Goal: Transaction & Acquisition: Download file/media

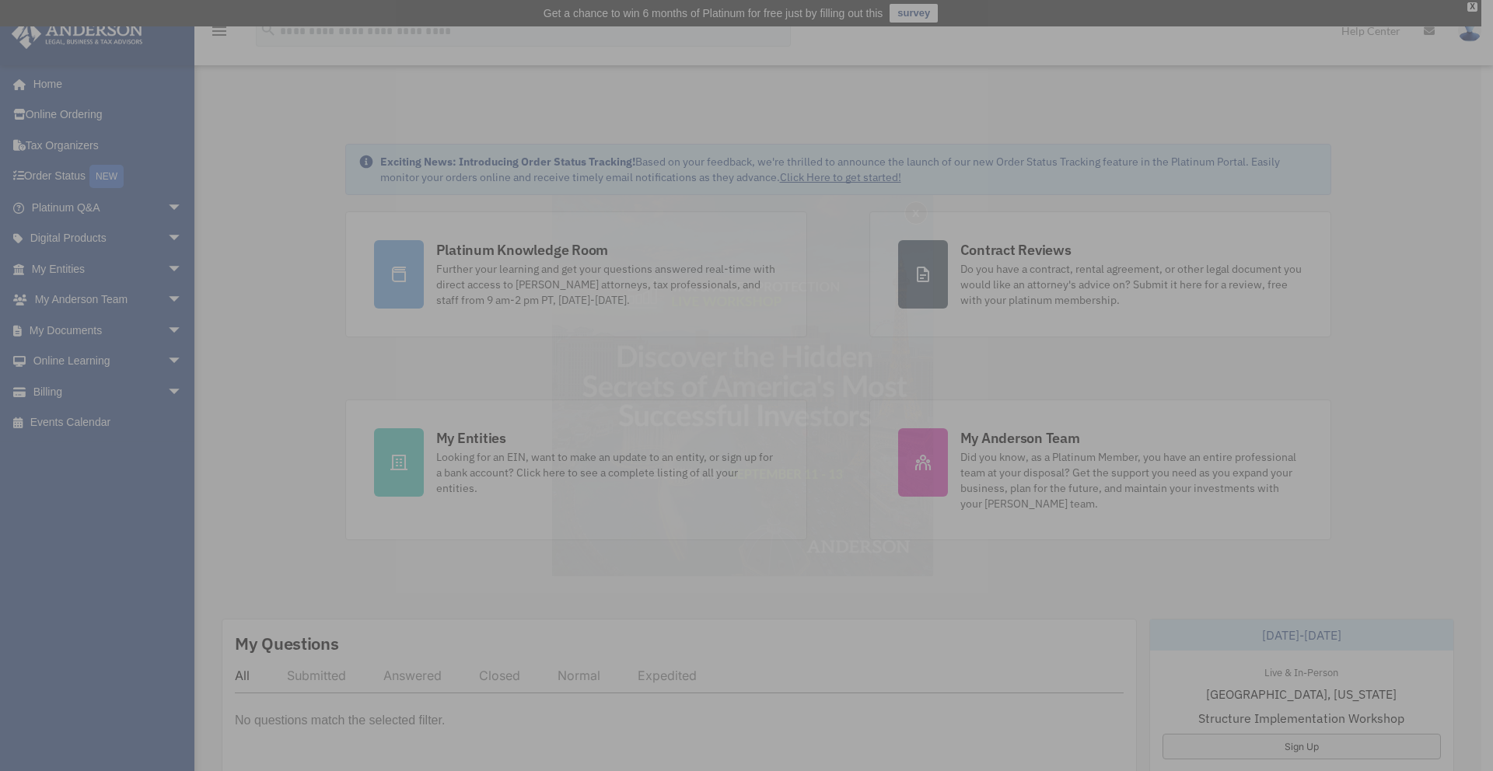
click at [407, 457] on div "x" at bounding box center [746, 385] width 1493 height 771
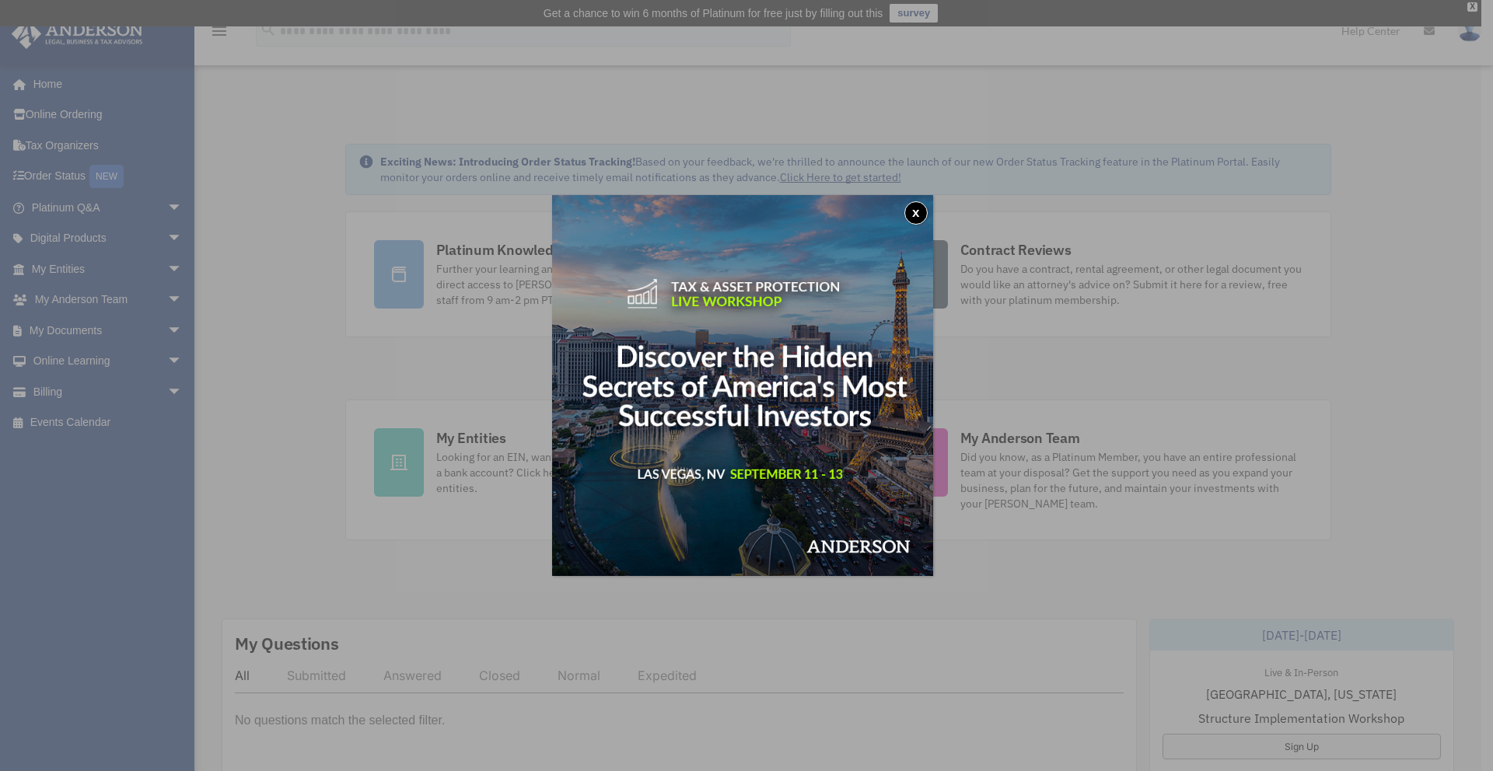
click at [921, 215] on button "x" at bounding box center [915, 212] width 23 height 23
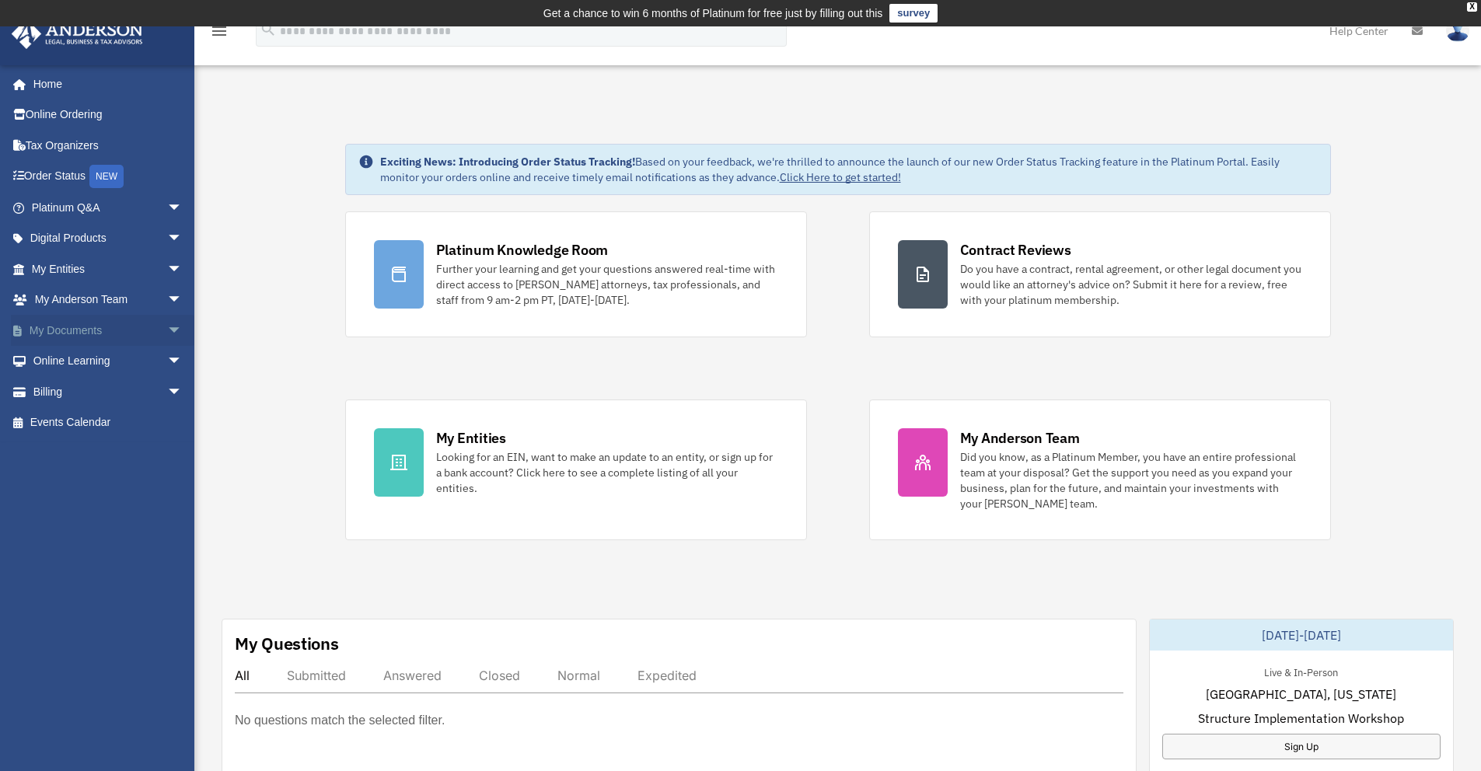
click at [133, 319] on link "My Documents arrow_drop_down" at bounding box center [108, 330] width 195 height 31
click at [167, 326] on span "arrow_drop_down" at bounding box center [182, 331] width 31 height 32
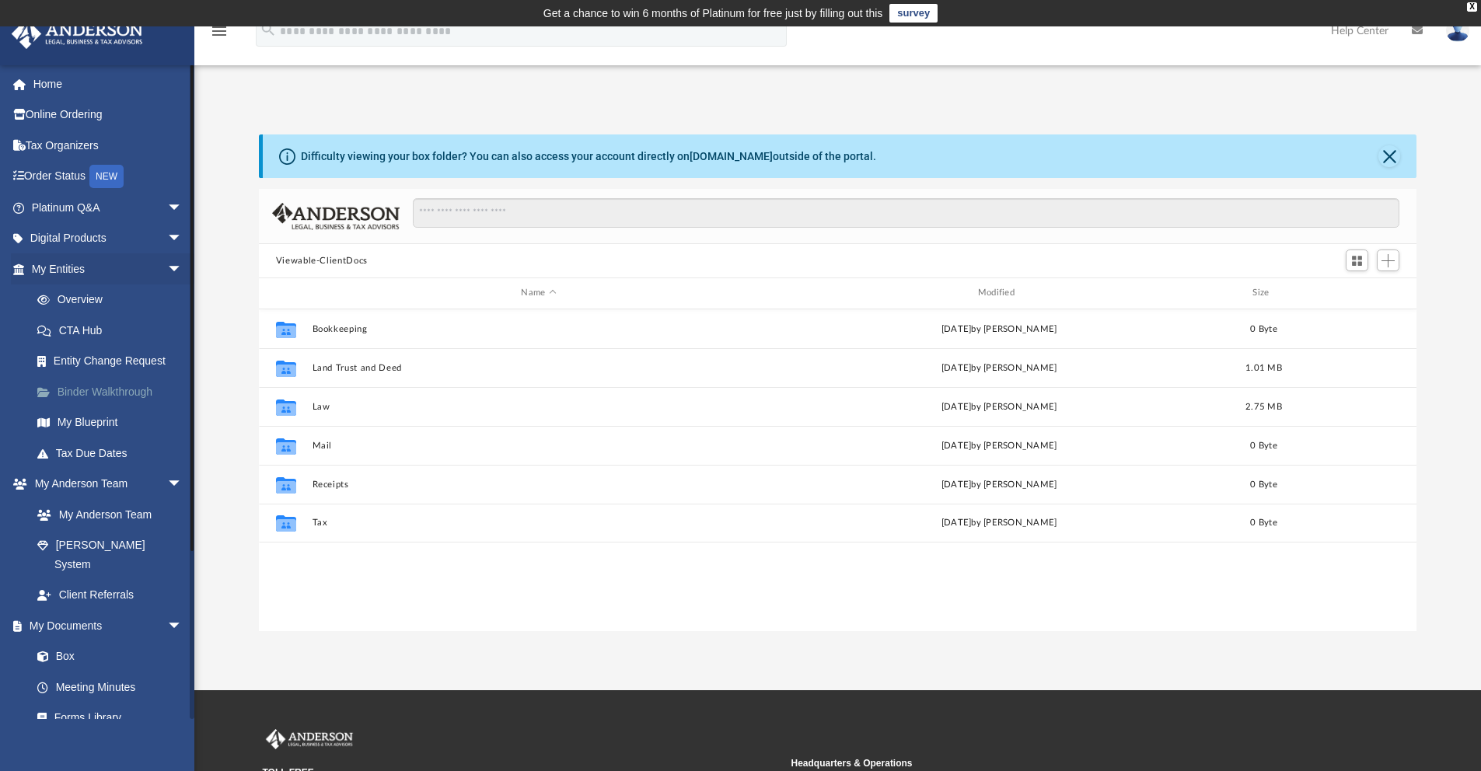
scroll to position [342, 1146]
click at [167, 271] on span "arrow_drop_down" at bounding box center [182, 269] width 31 height 32
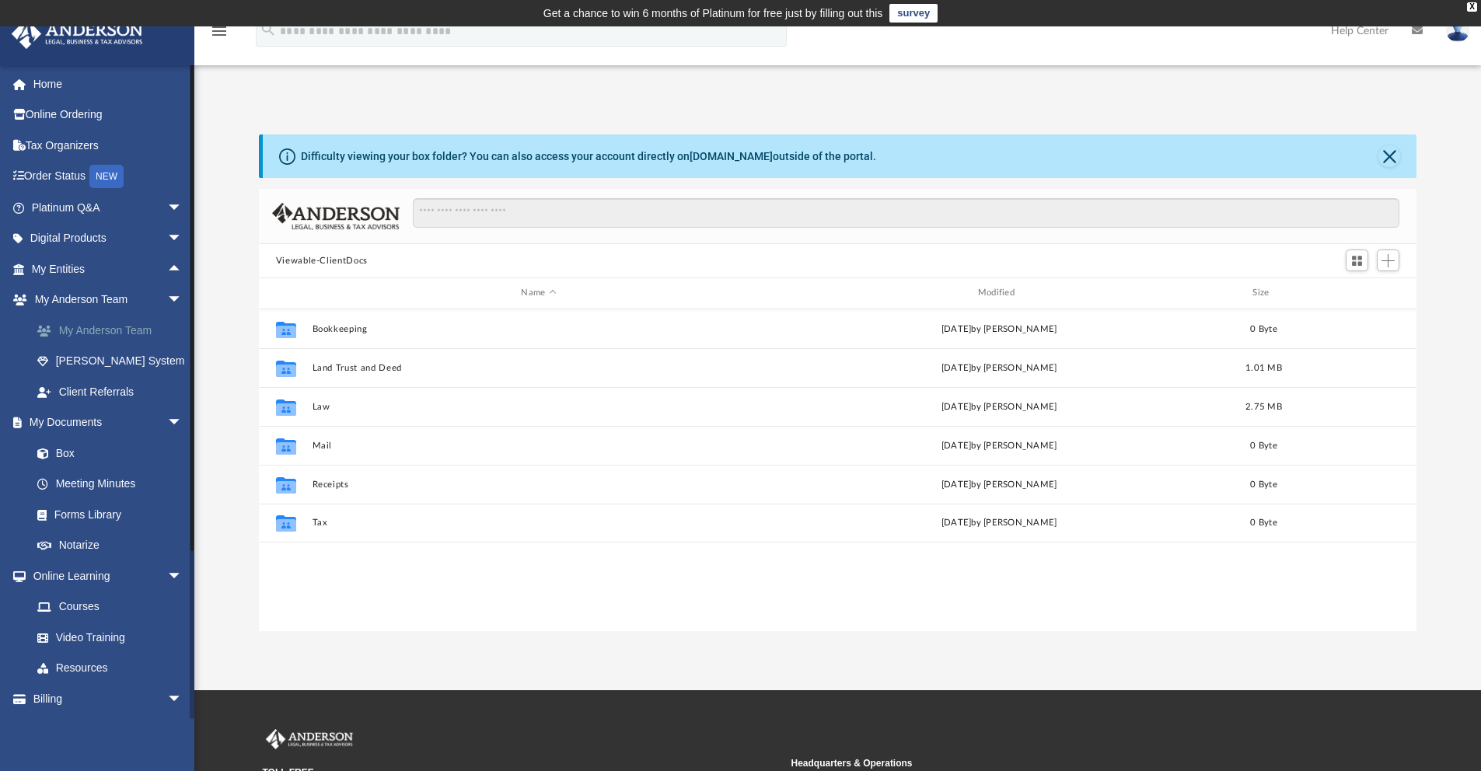
click at [107, 329] on link "My Anderson Team" at bounding box center [114, 330] width 184 height 31
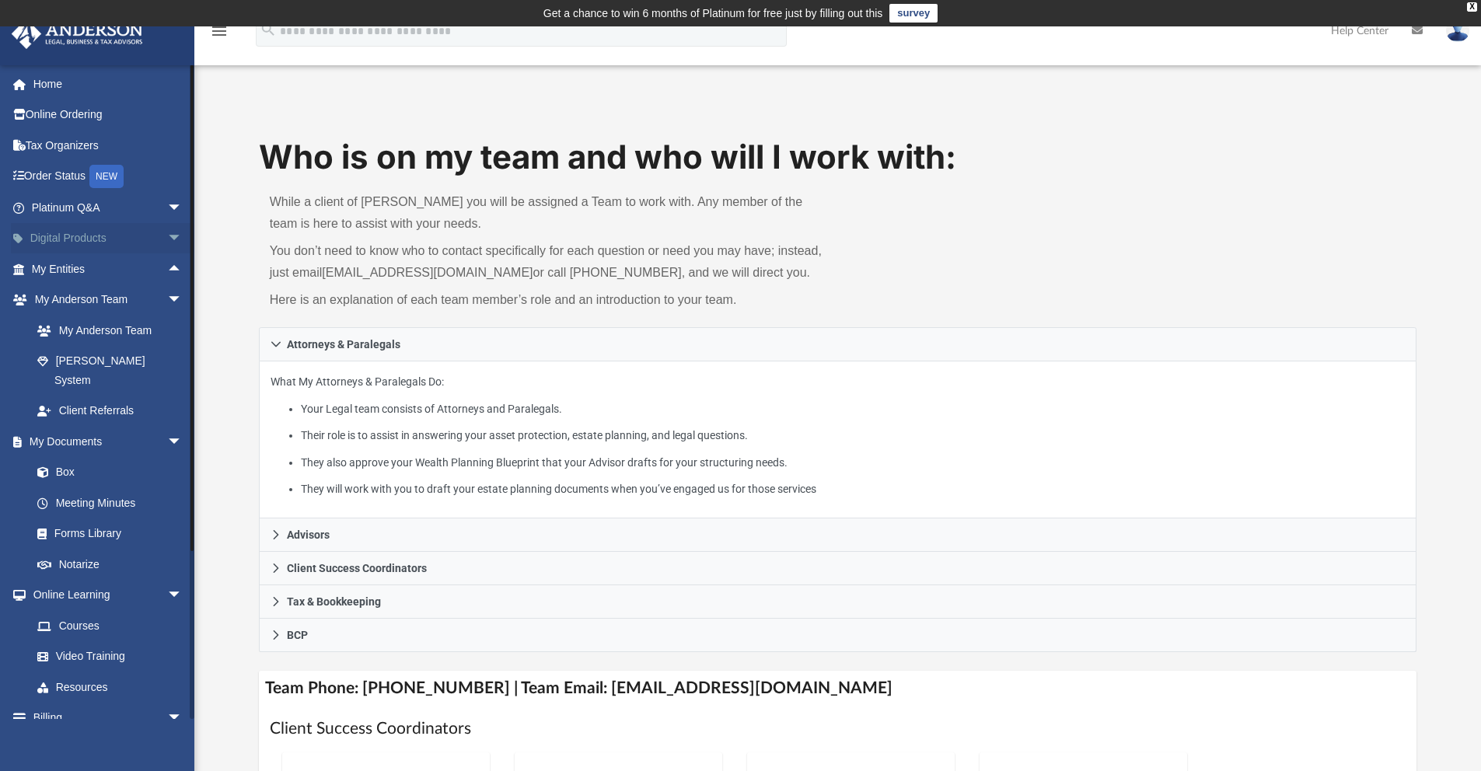
click at [117, 241] on link "Digital Products arrow_drop_down" at bounding box center [108, 238] width 195 height 31
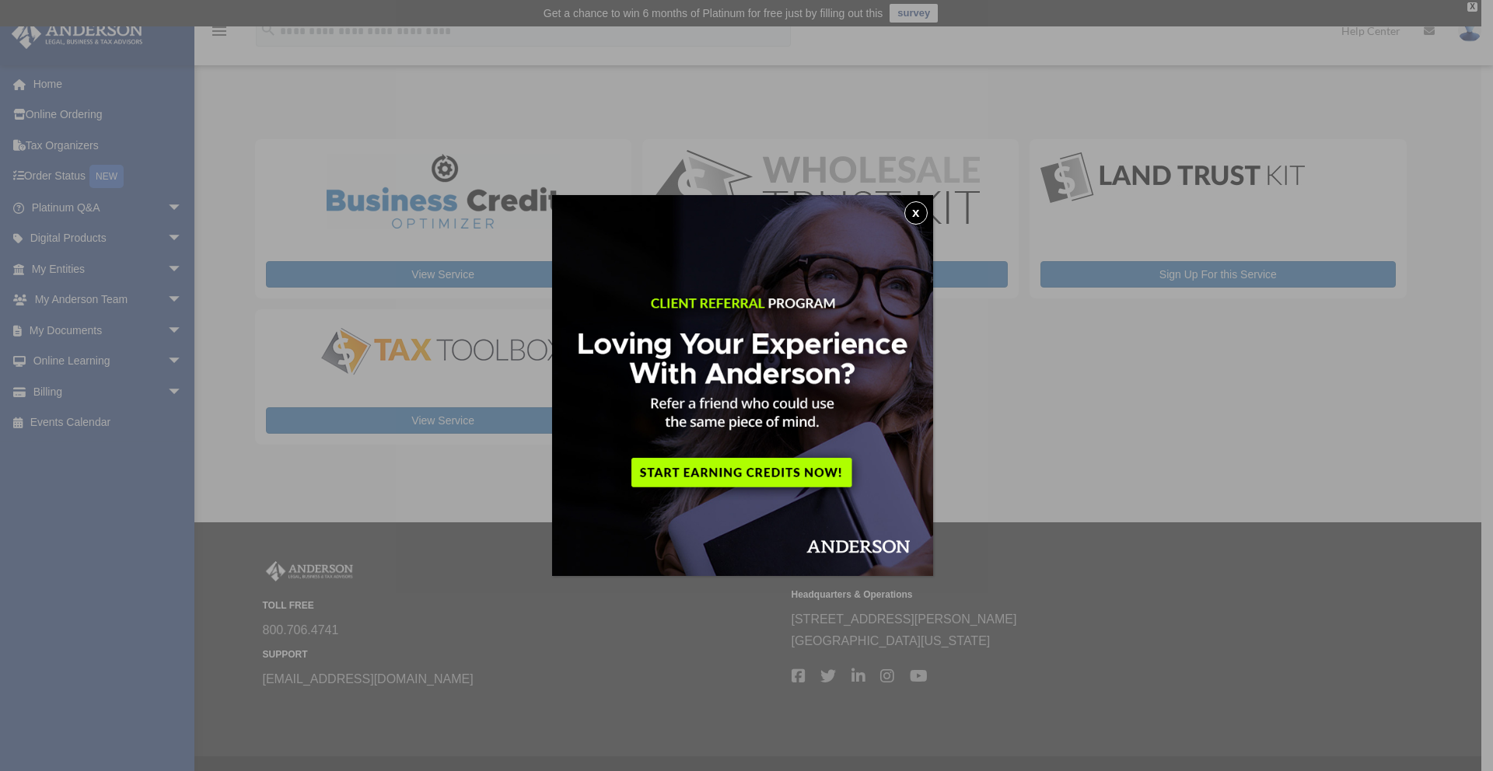
click at [923, 214] on button "x" at bounding box center [915, 212] width 23 height 23
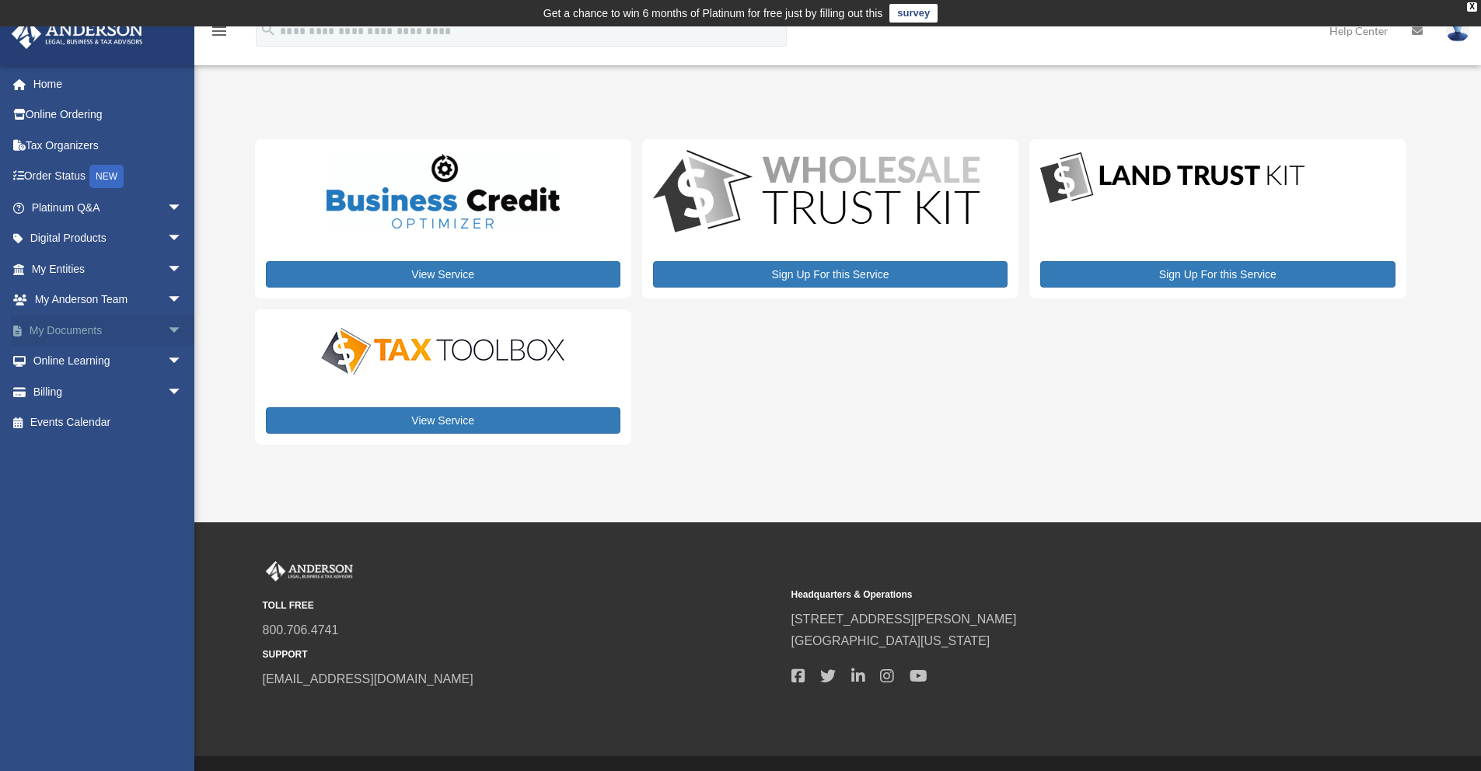
click at [124, 332] on link "My Documents arrow_drop_down" at bounding box center [108, 330] width 195 height 31
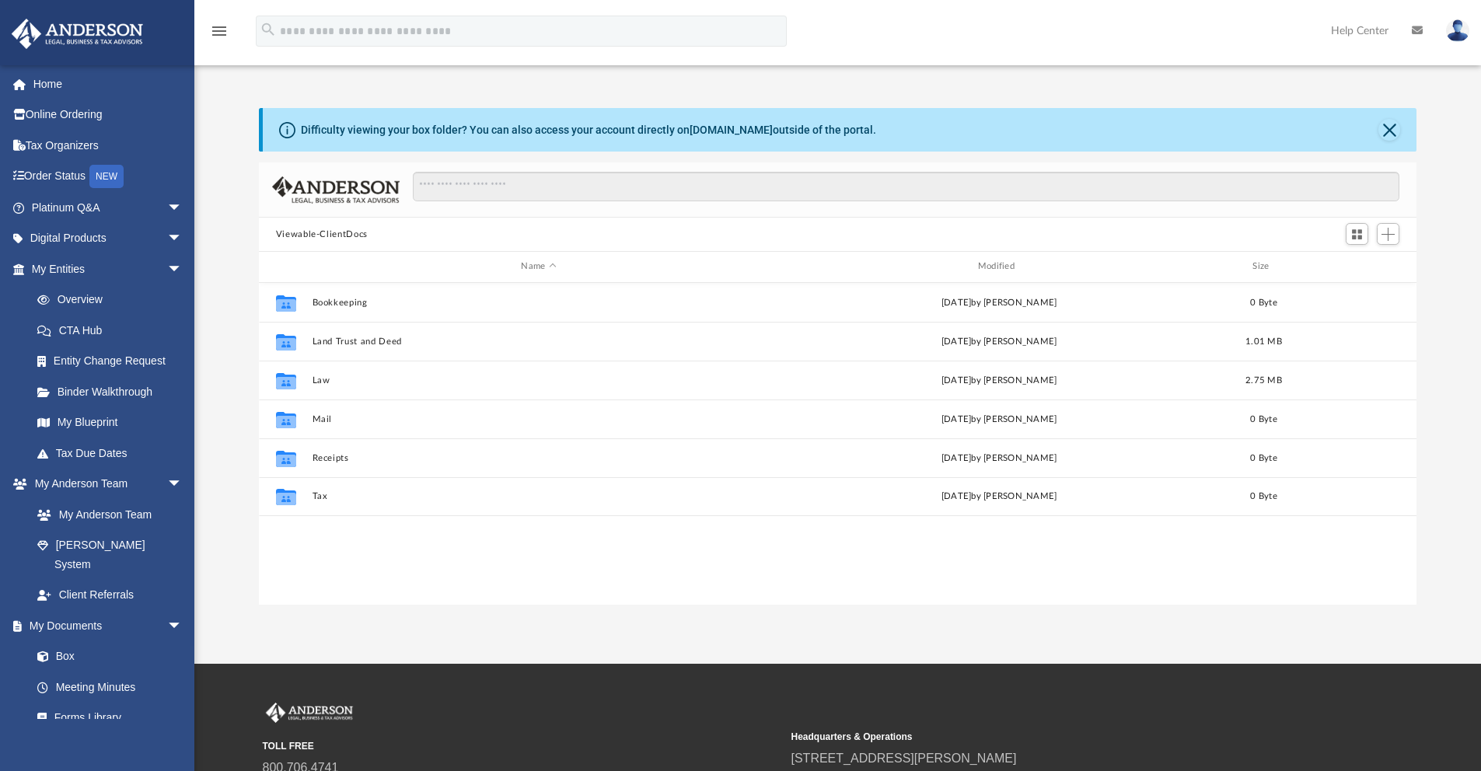
scroll to position [342, 1146]
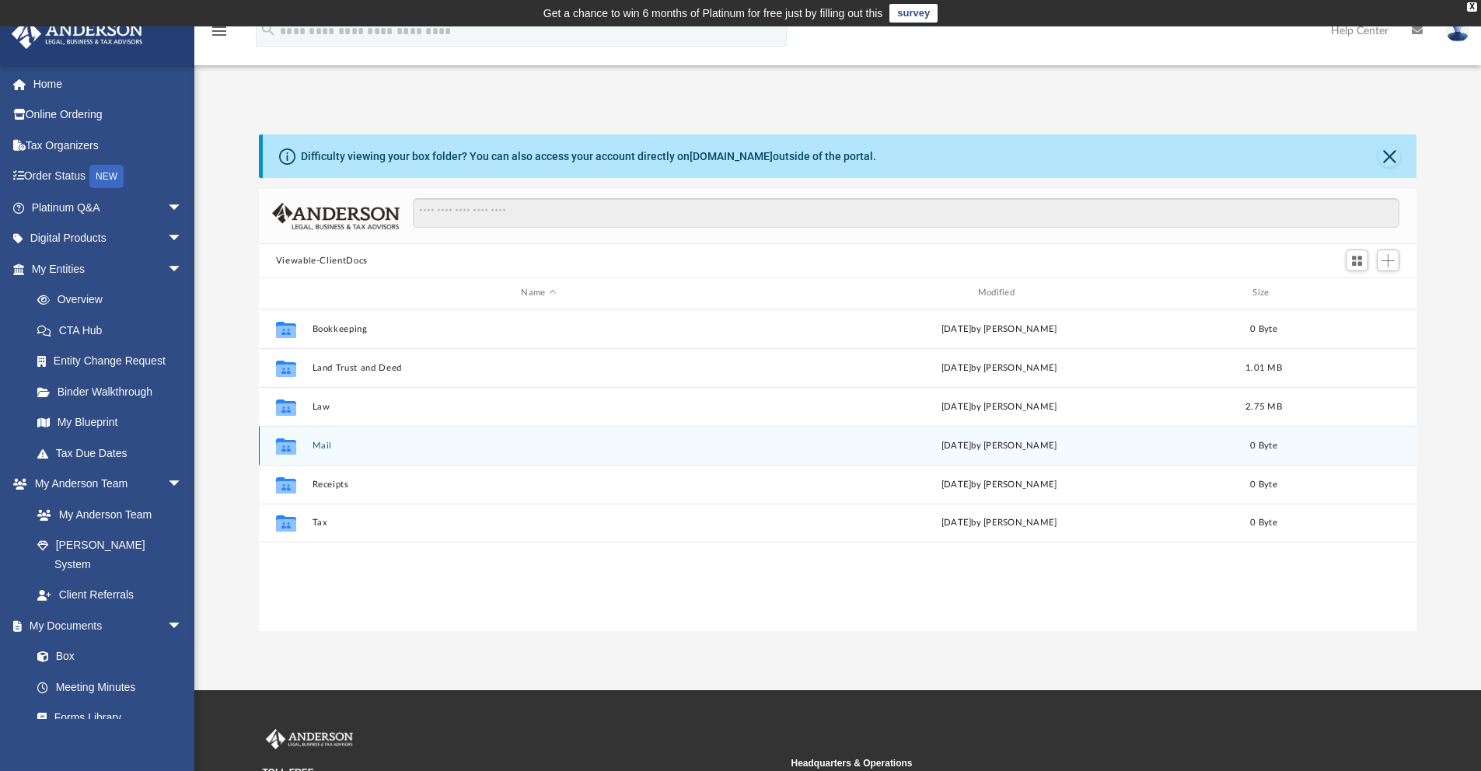
click at [289, 449] on icon "grid" at bounding box center [286, 446] width 20 height 16
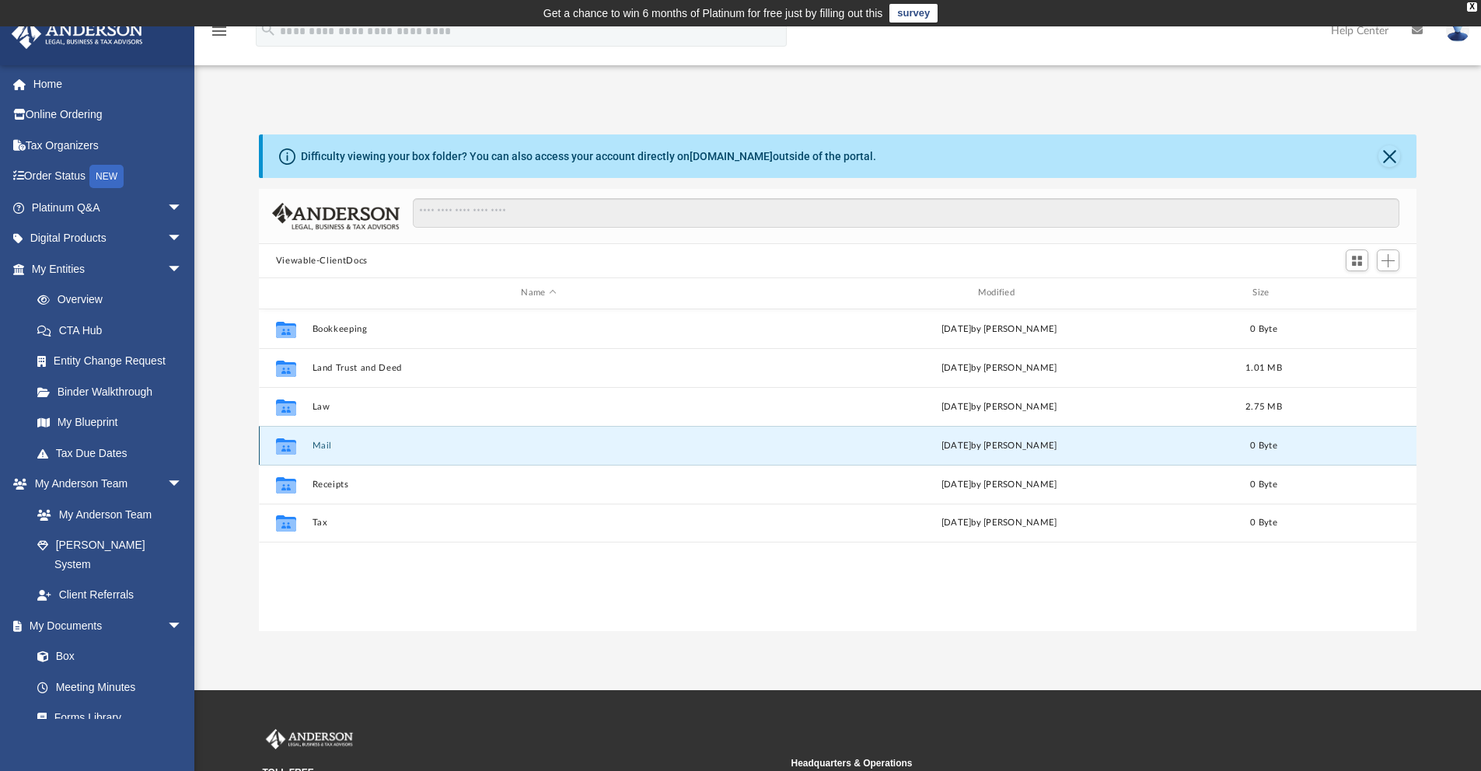
click at [302, 448] on div "Collaborated Folder" at bounding box center [286, 445] width 39 height 25
click at [325, 446] on button "Mail" at bounding box center [538, 446] width 453 height 10
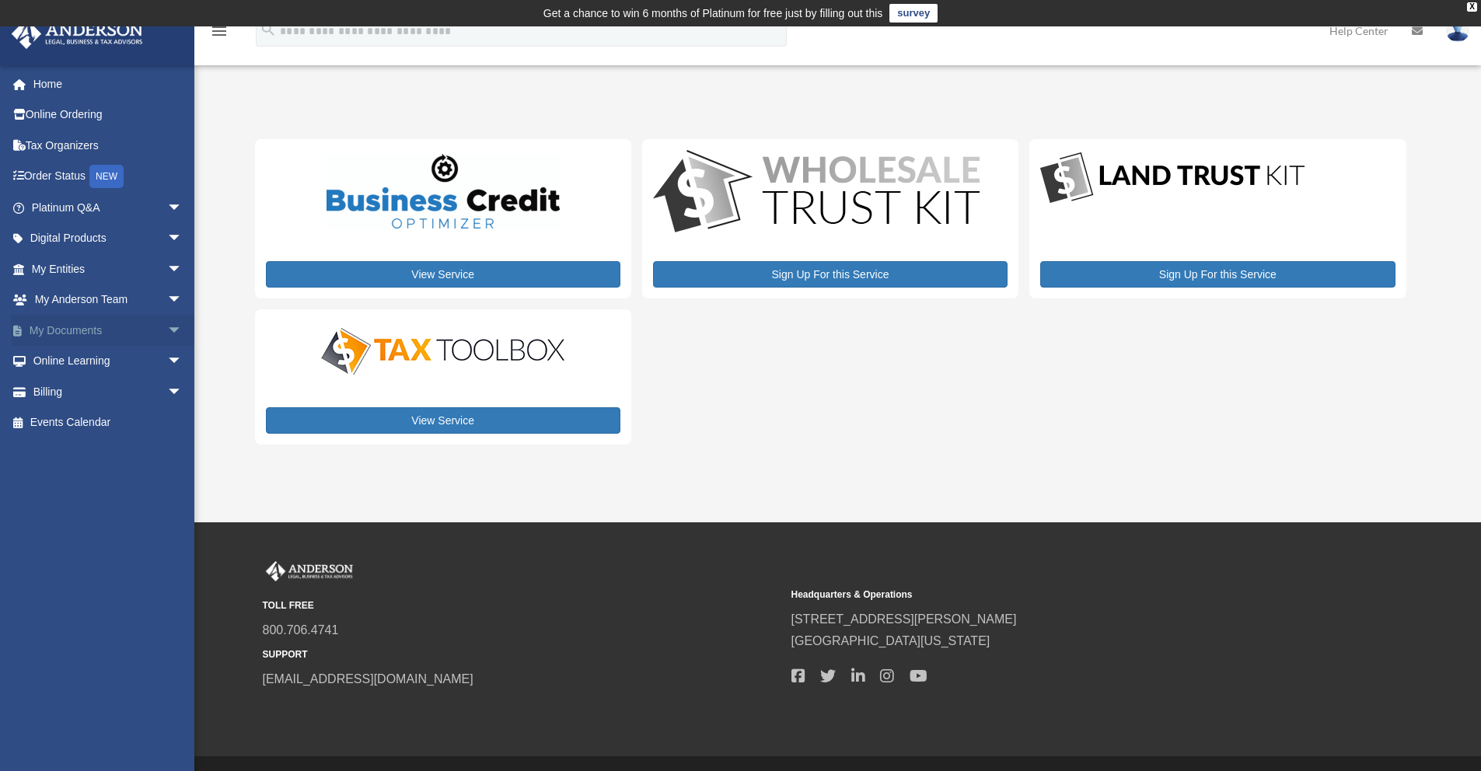
click at [93, 334] on link "My Documents arrow_drop_down" at bounding box center [108, 330] width 195 height 31
click at [167, 334] on span "arrow_drop_down" at bounding box center [182, 331] width 31 height 32
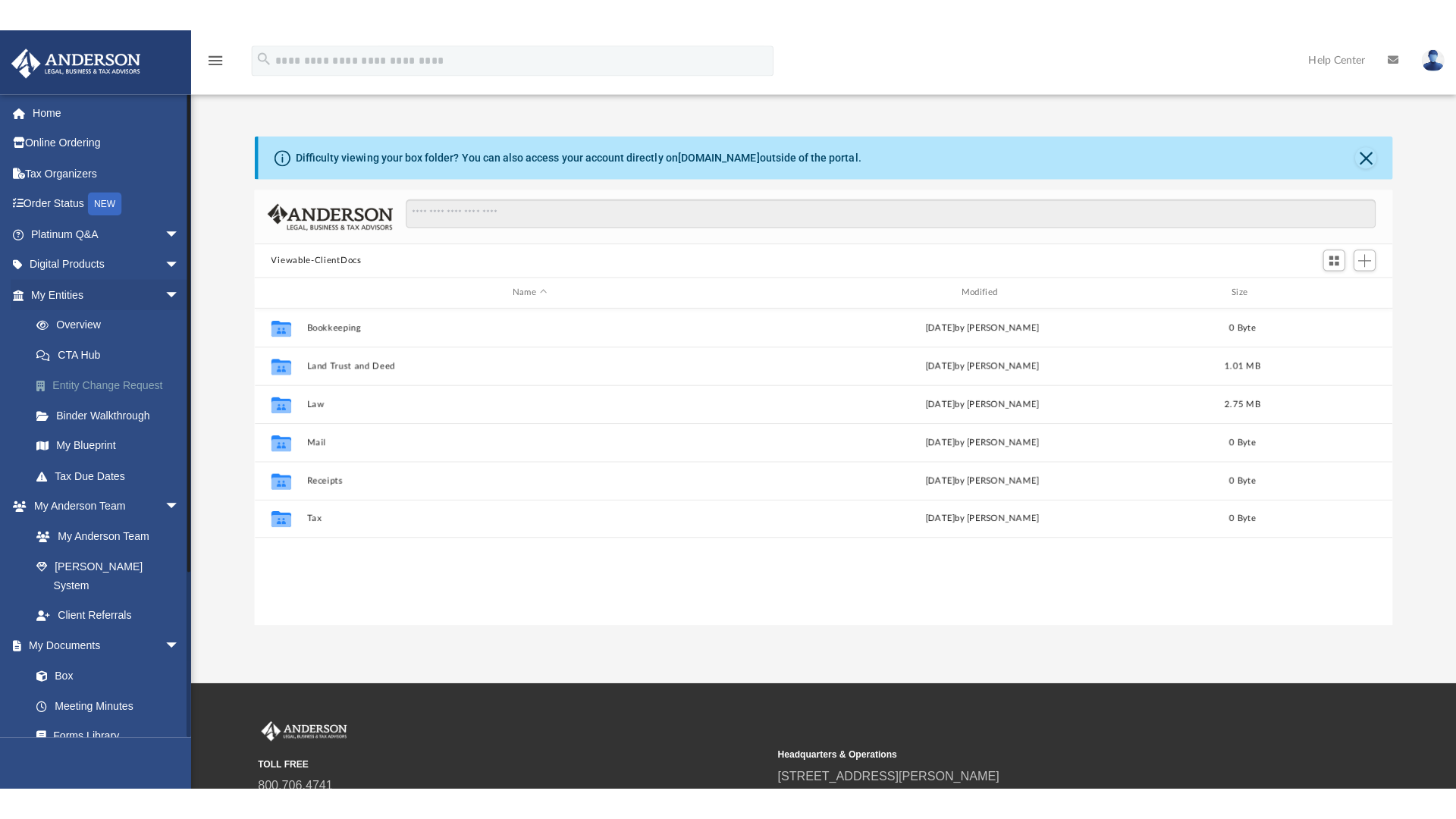
scroll to position [333, 1118]
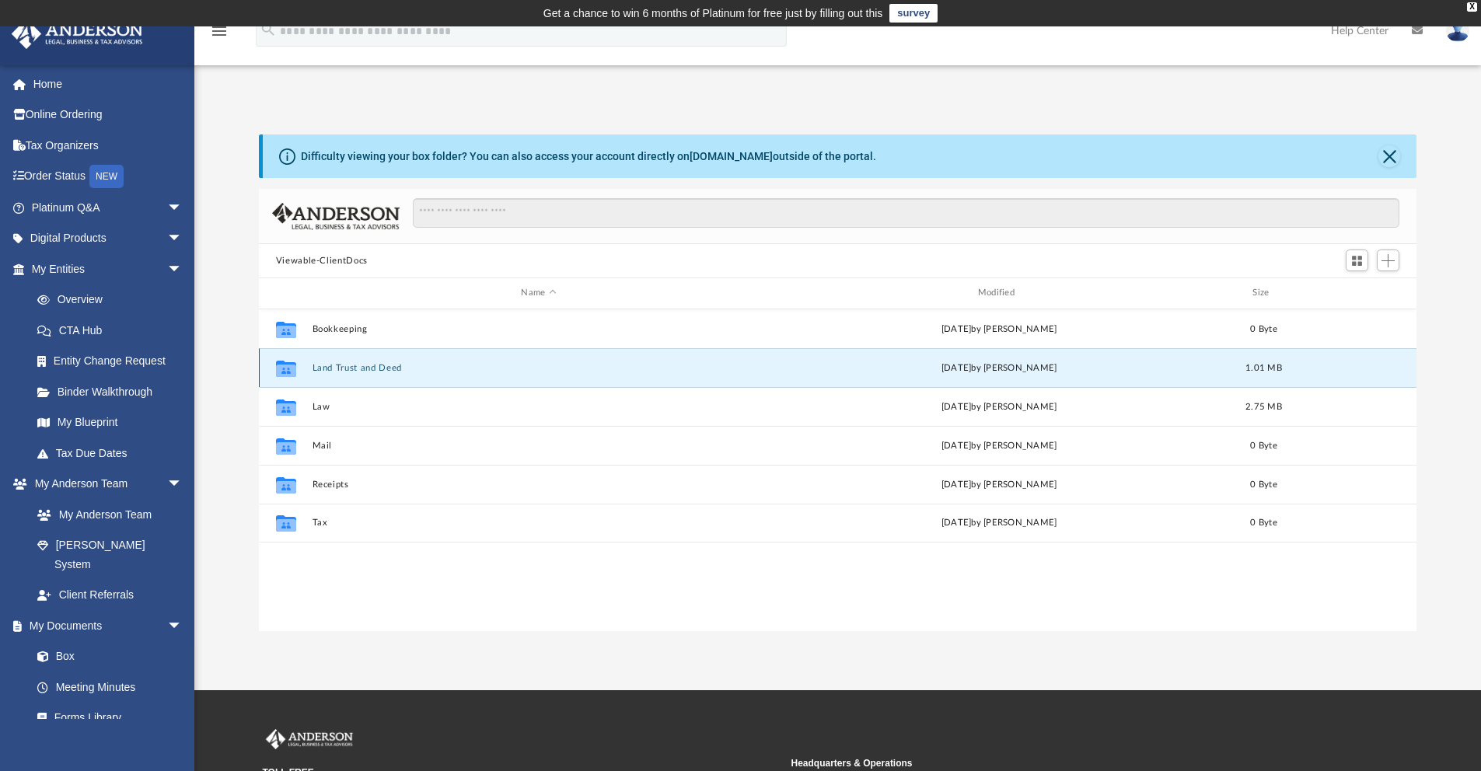
click at [391, 369] on button "Land Trust and Deed" at bounding box center [538, 368] width 453 height 10
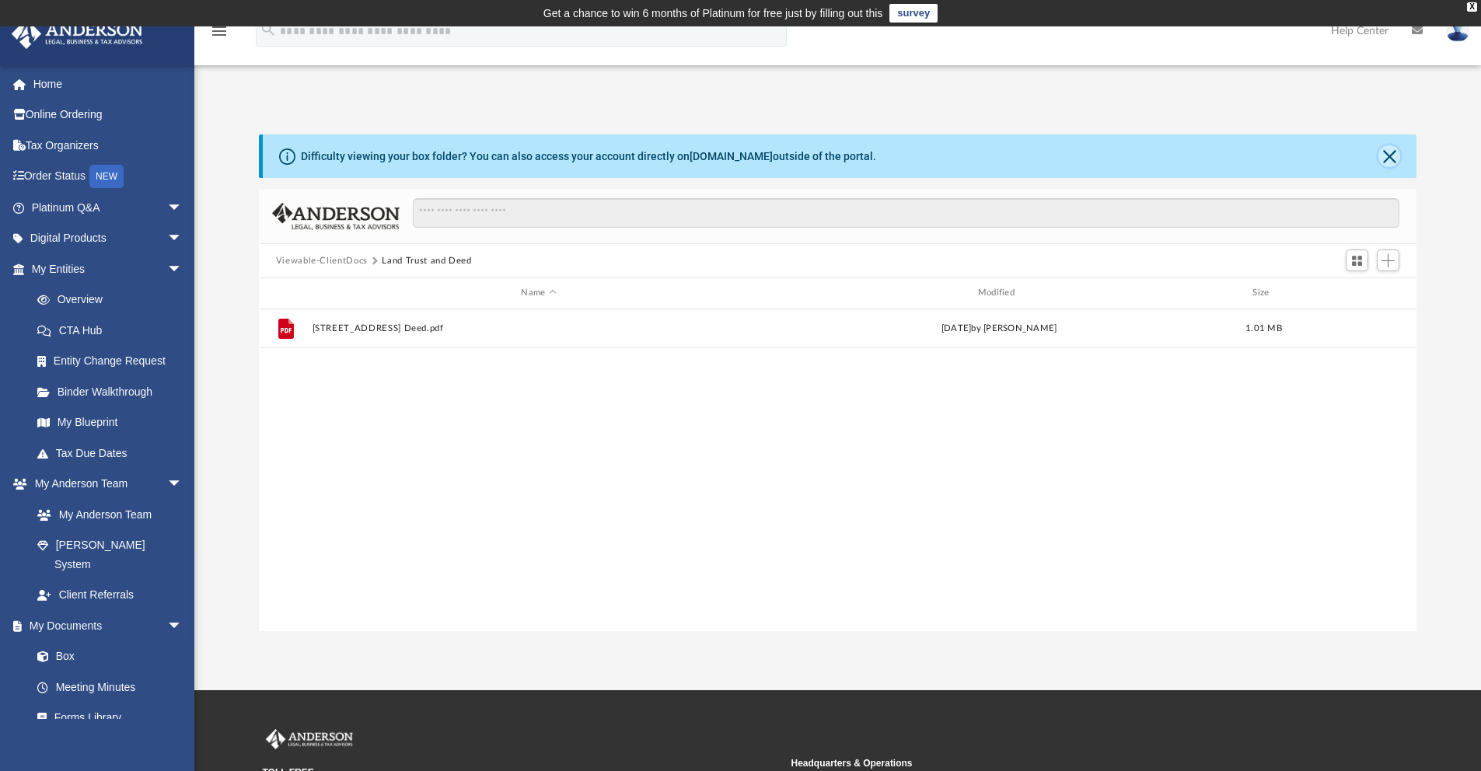
click at [1390, 159] on button "Close" at bounding box center [1390, 156] width 22 height 22
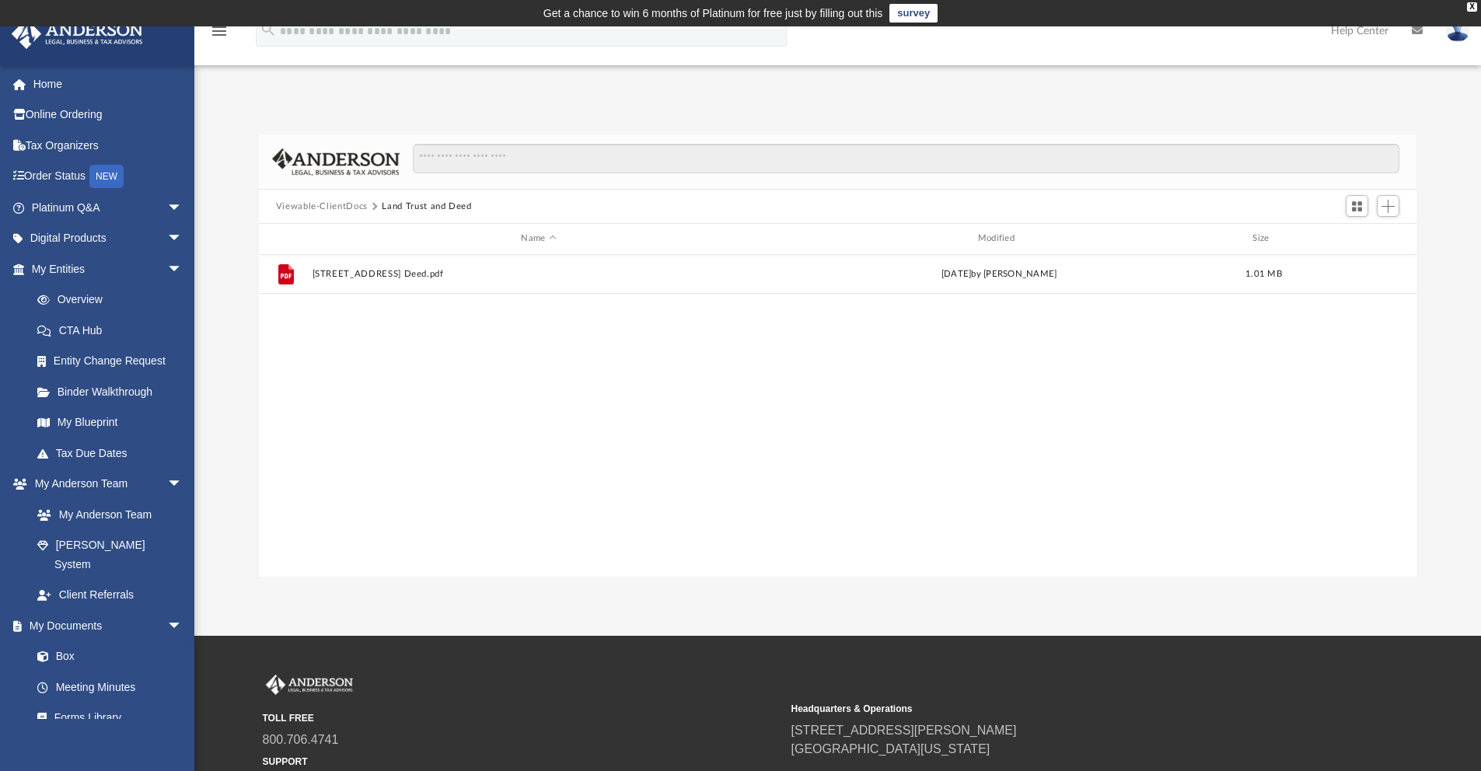
click at [304, 207] on button "Viewable-ClientDocs" at bounding box center [322, 207] width 92 height 14
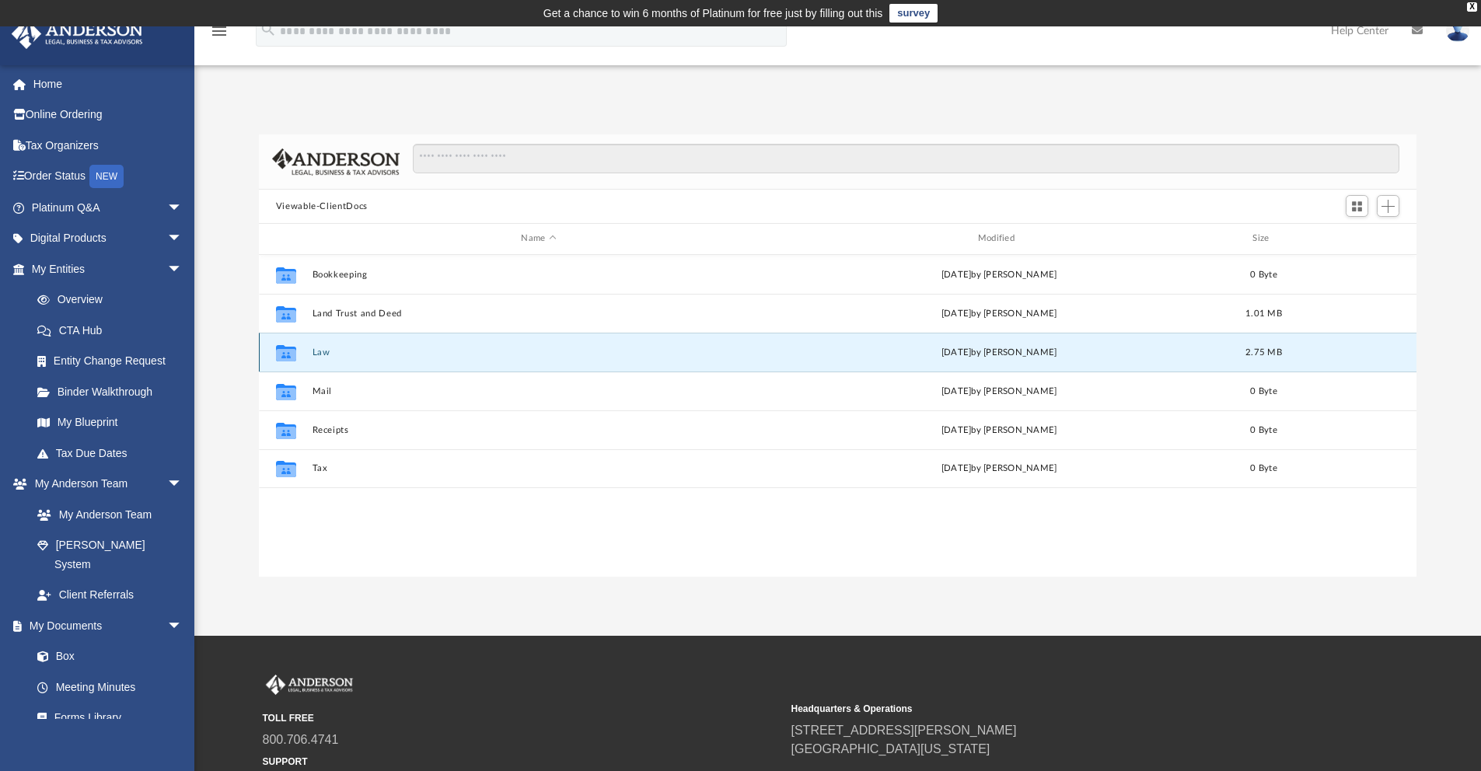
click at [314, 351] on button "Law" at bounding box center [538, 353] width 453 height 10
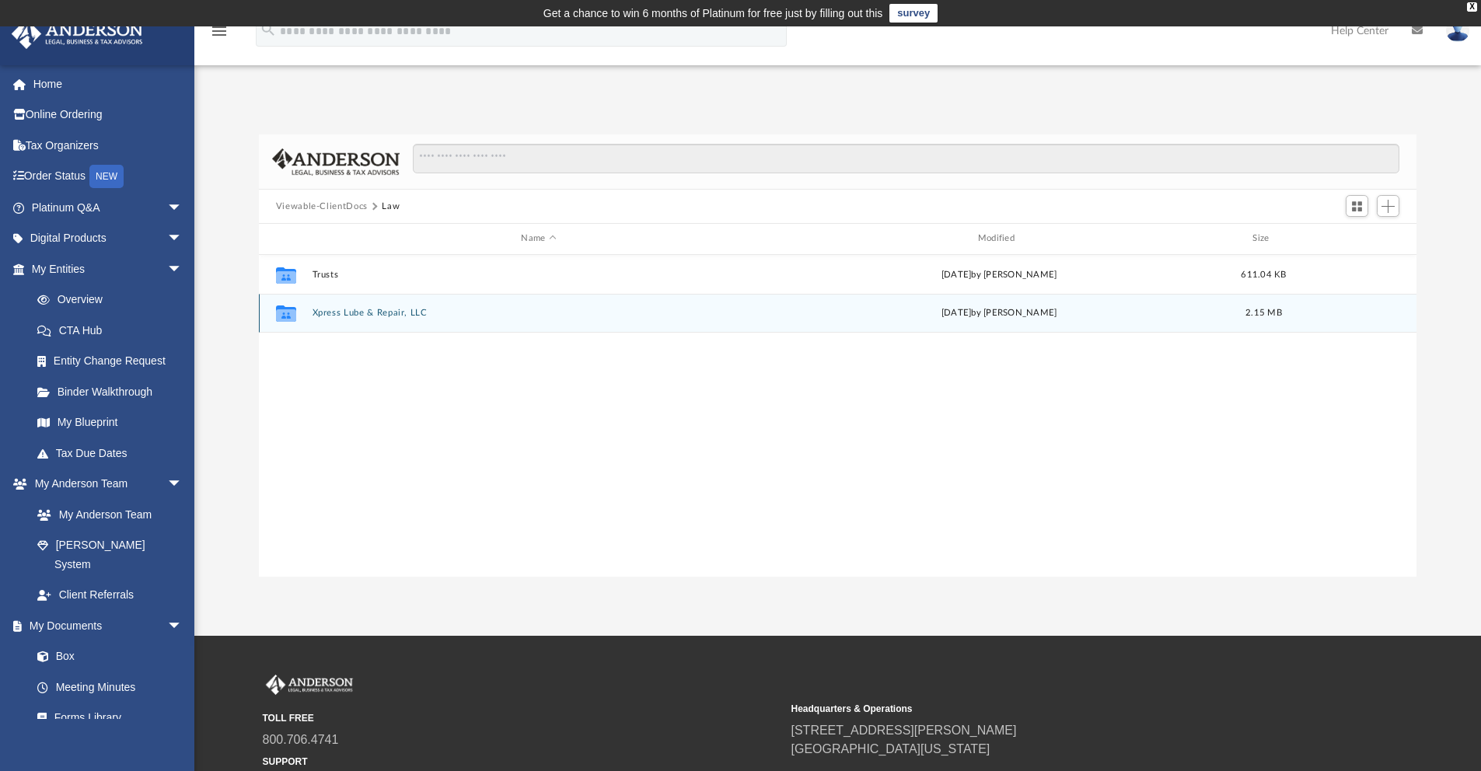
click at [377, 309] on button "Xpress Lube & Repair, LLC" at bounding box center [538, 313] width 453 height 10
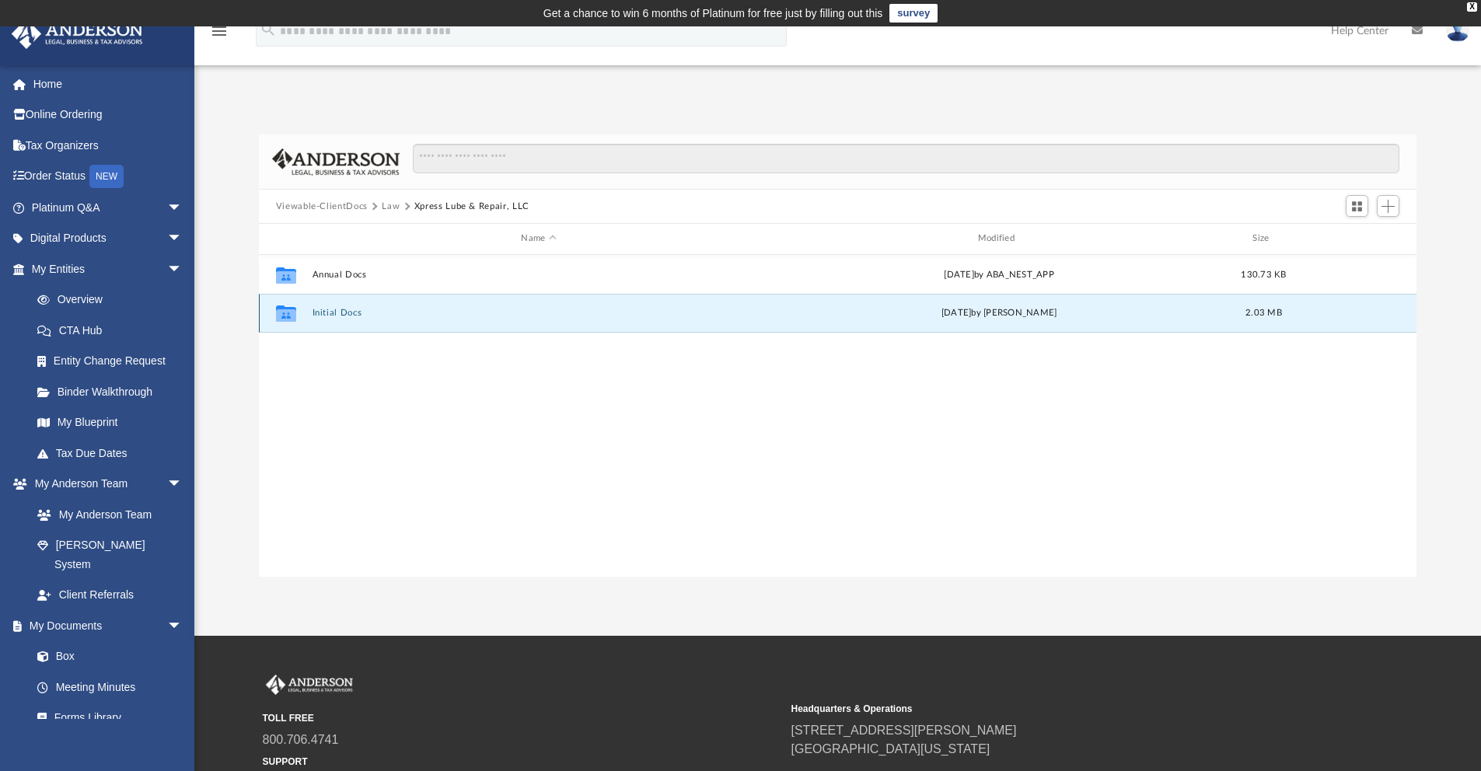
click at [351, 313] on button "Initial Docs" at bounding box center [538, 313] width 453 height 10
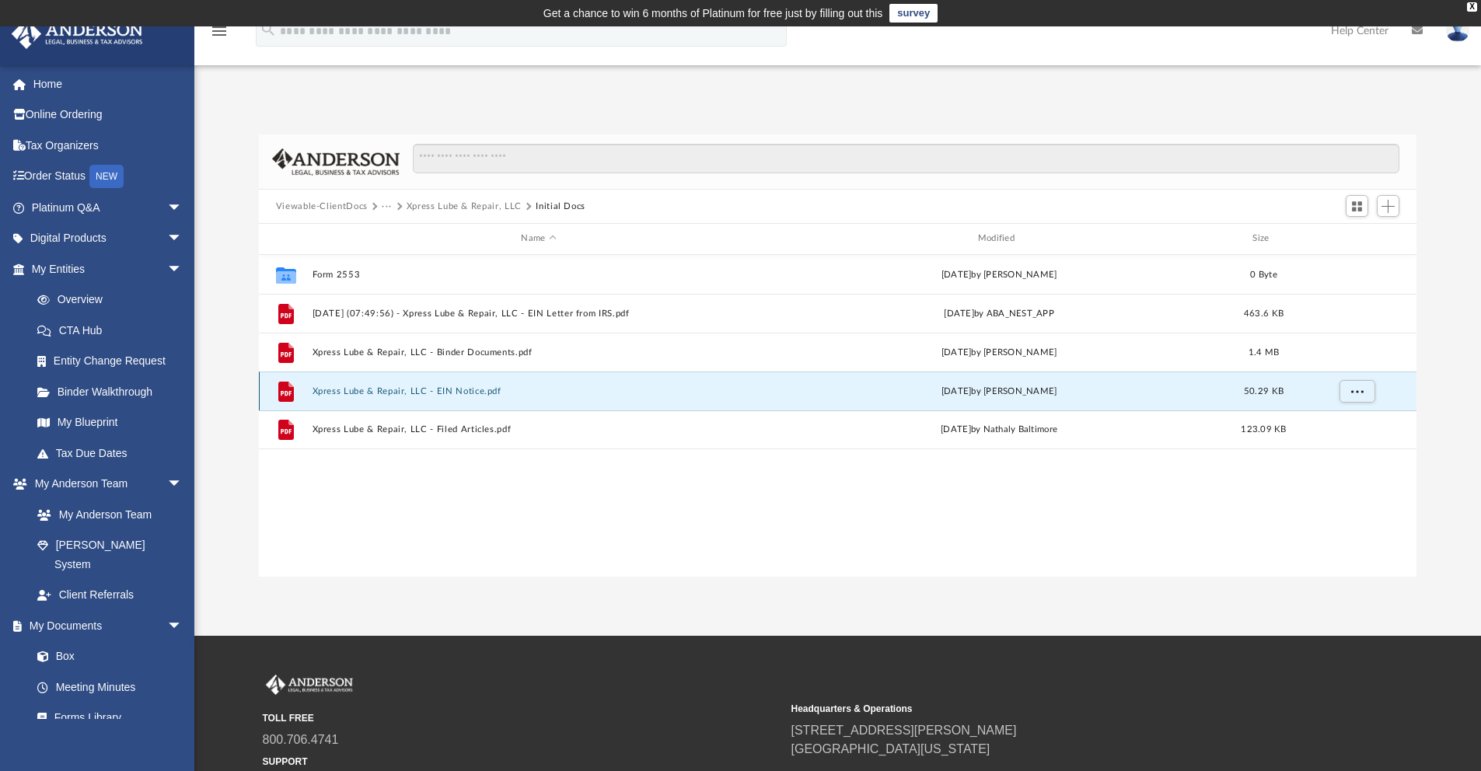
click at [356, 393] on button "Xpress Lube & Repair, LLC - EIN Notice.pdf" at bounding box center [538, 391] width 453 height 10
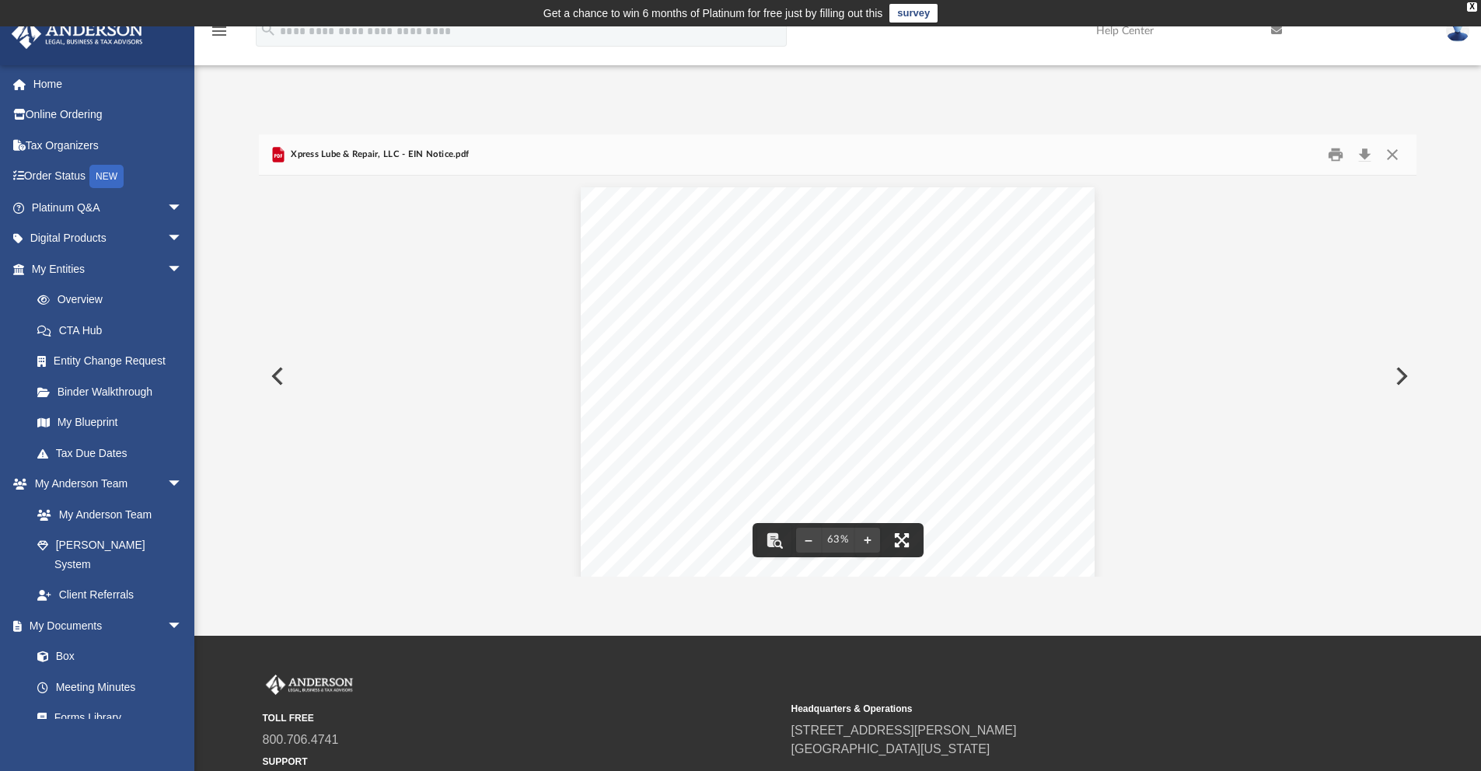
click at [903, 550] on button "File preview" at bounding box center [902, 540] width 34 height 34
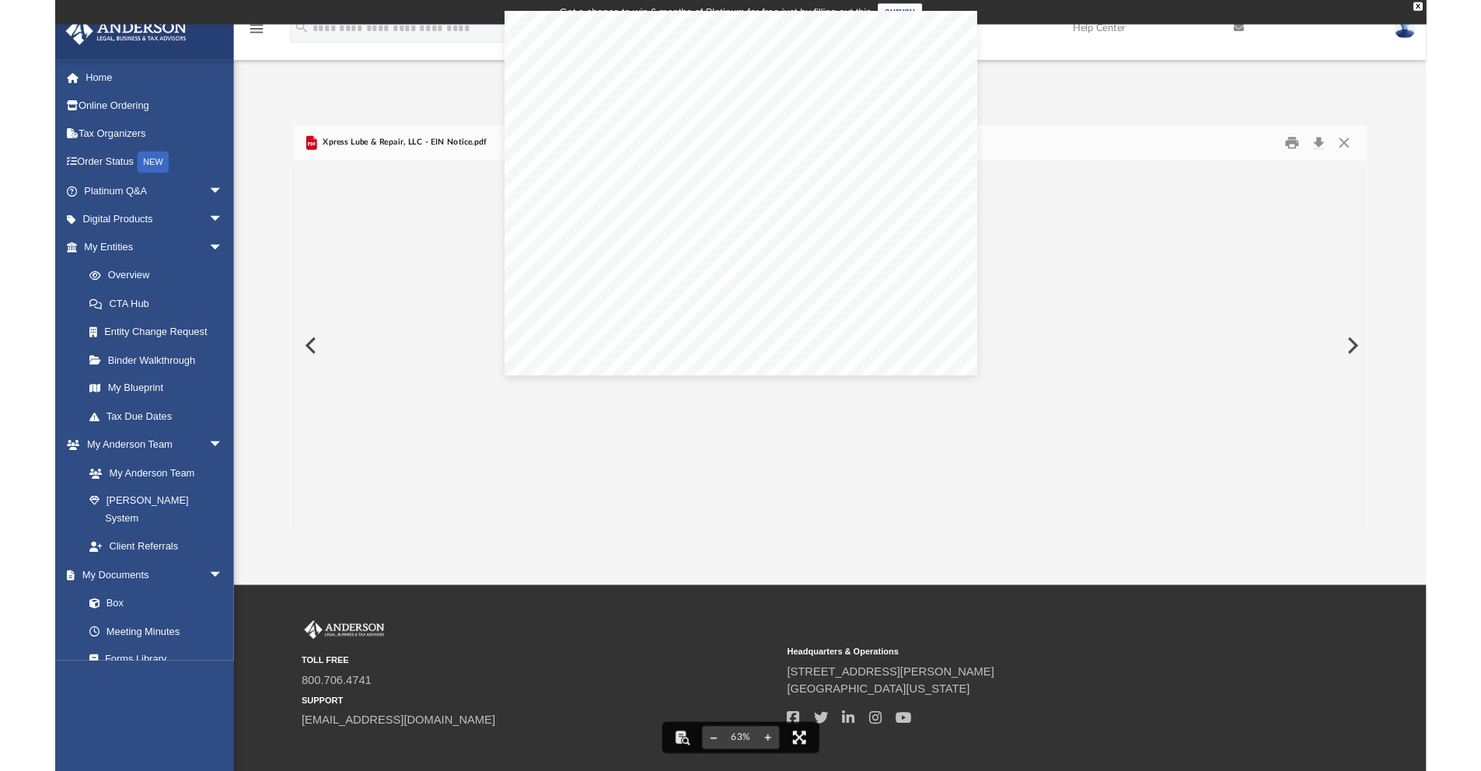
scroll to position [342, 1157]
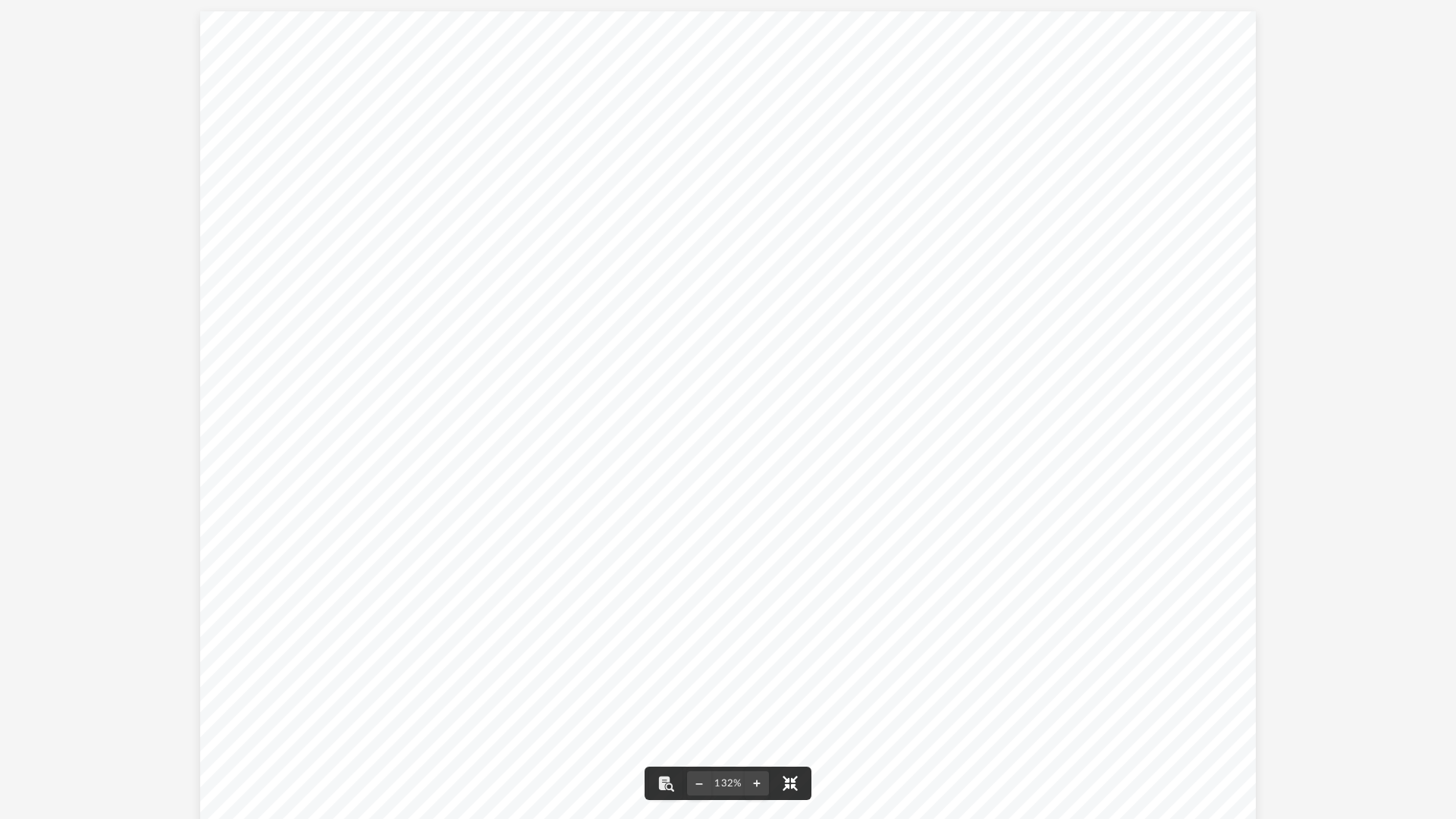
click at [792, 752] on button "File preview" at bounding box center [790, 783] width 33 height 33
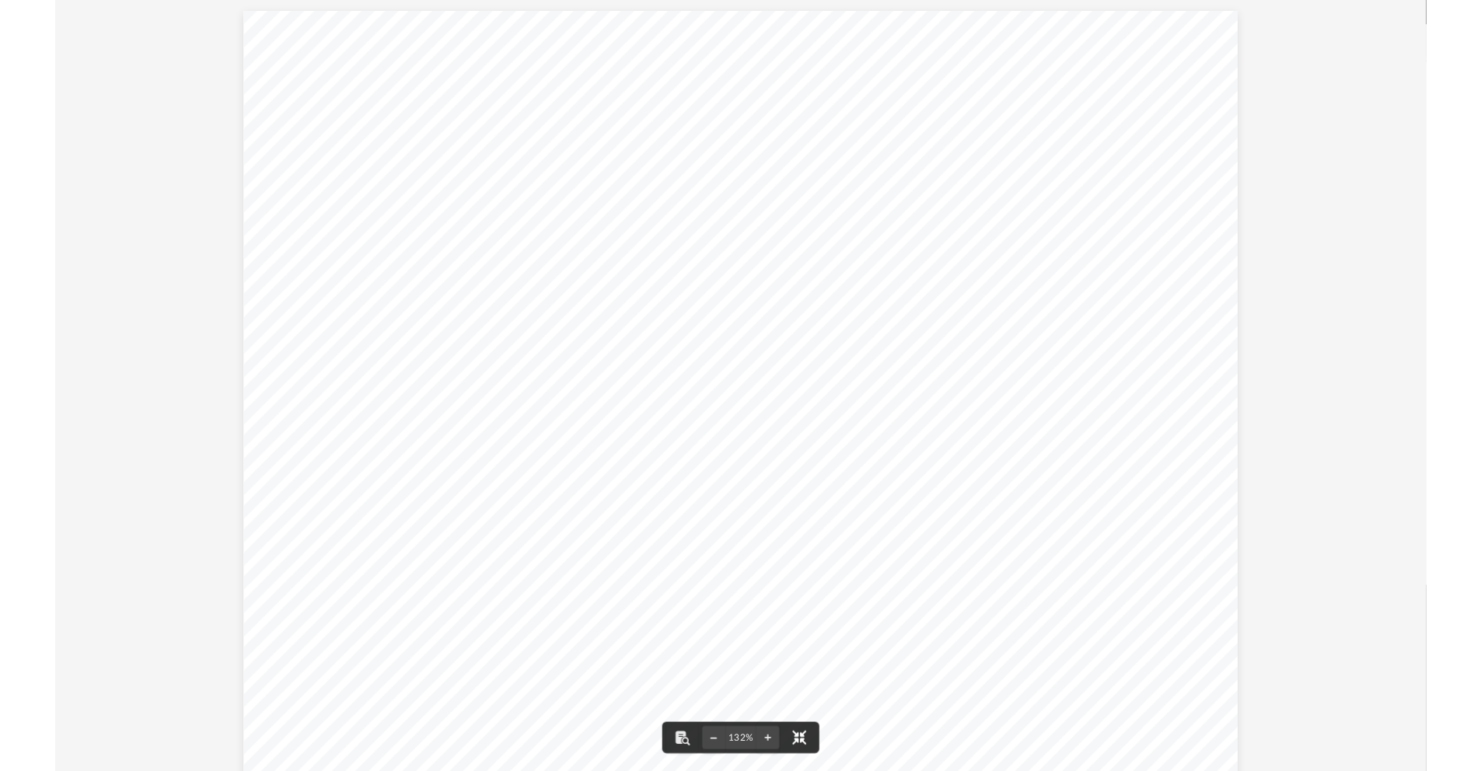
scroll to position [342, 1146]
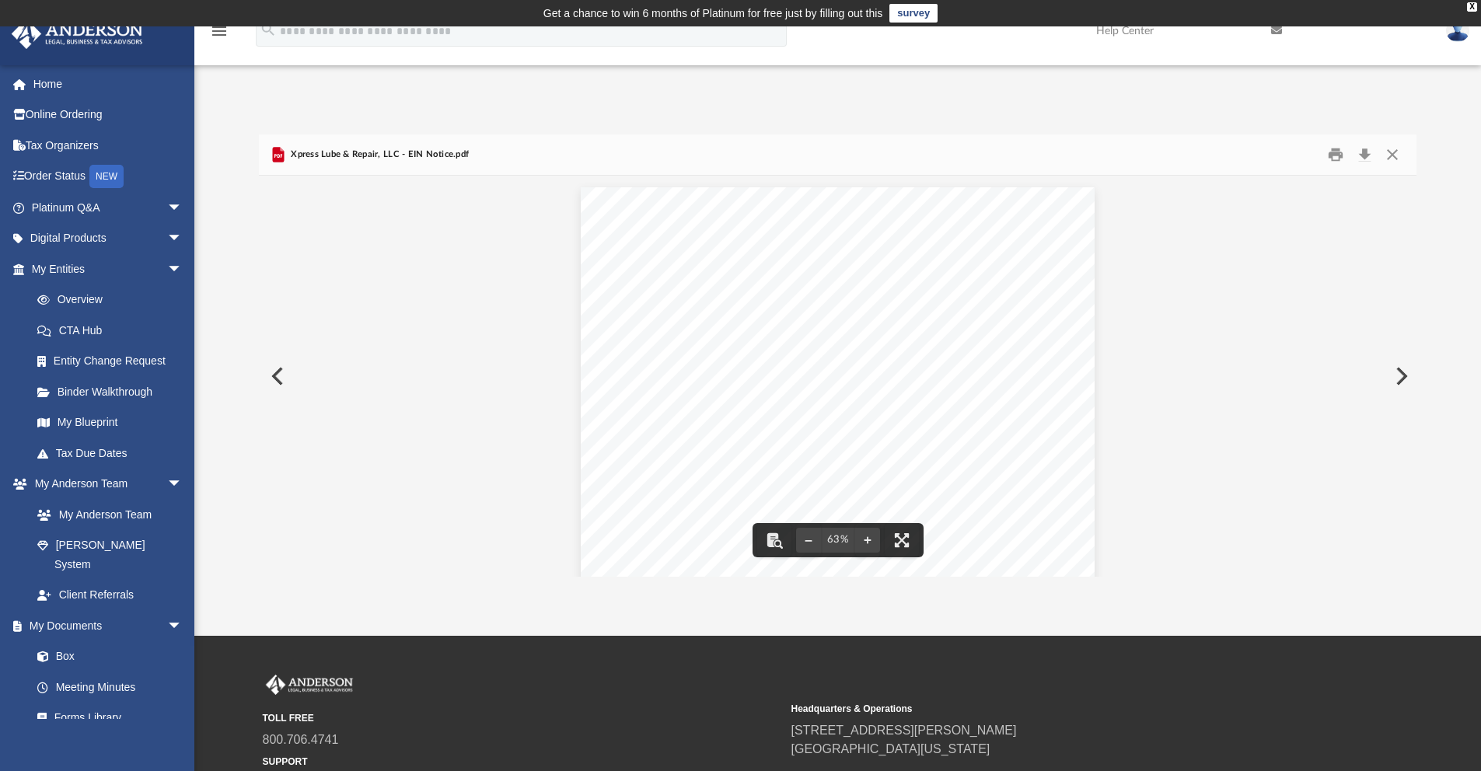
click at [276, 374] on button "Preview" at bounding box center [276, 377] width 34 height 44
click at [1391, 159] on button "Close" at bounding box center [1393, 155] width 28 height 24
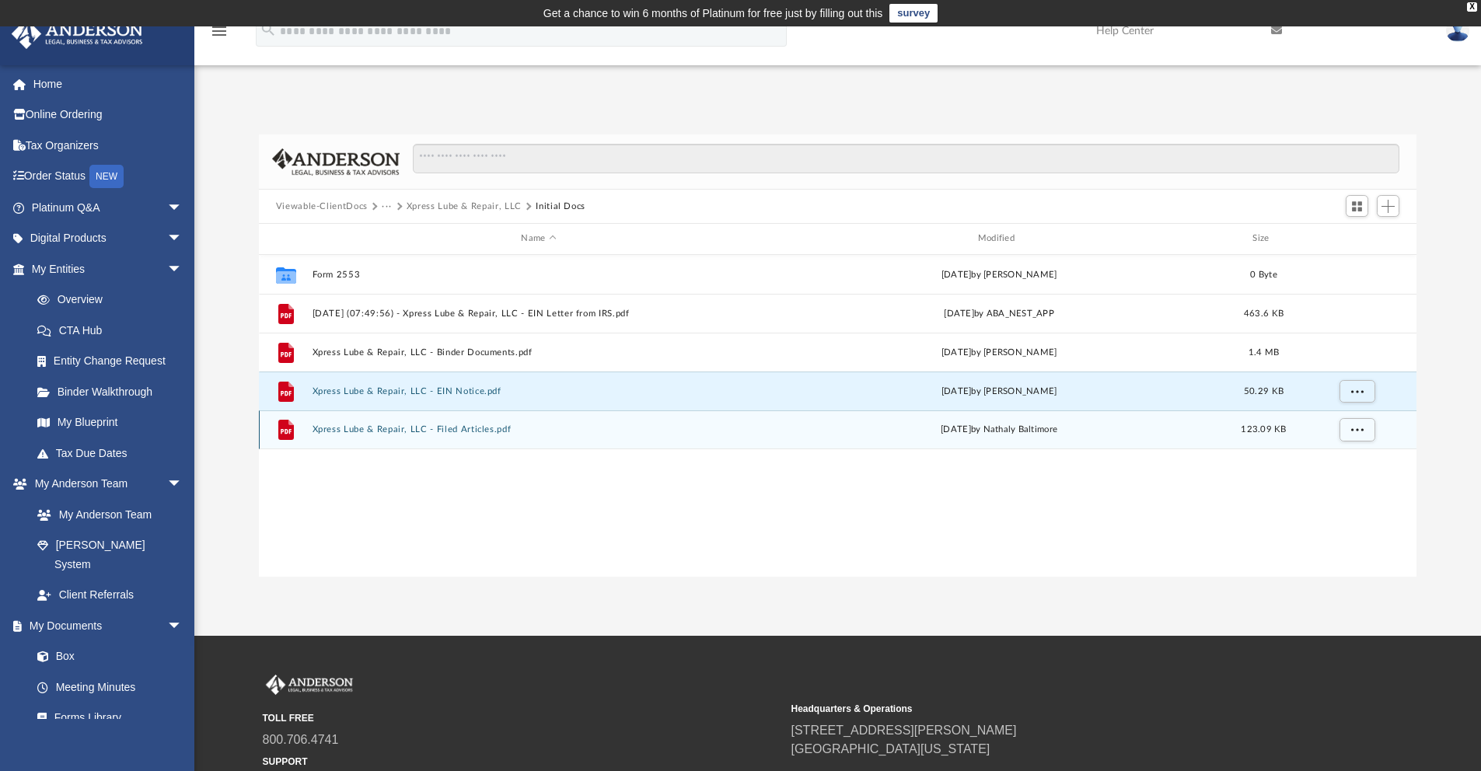
click at [407, 428] on button "Xpress Lube & Repair, LLC - Filed Articles.pdf" at bounding box center [538, 430] width 453 height 10
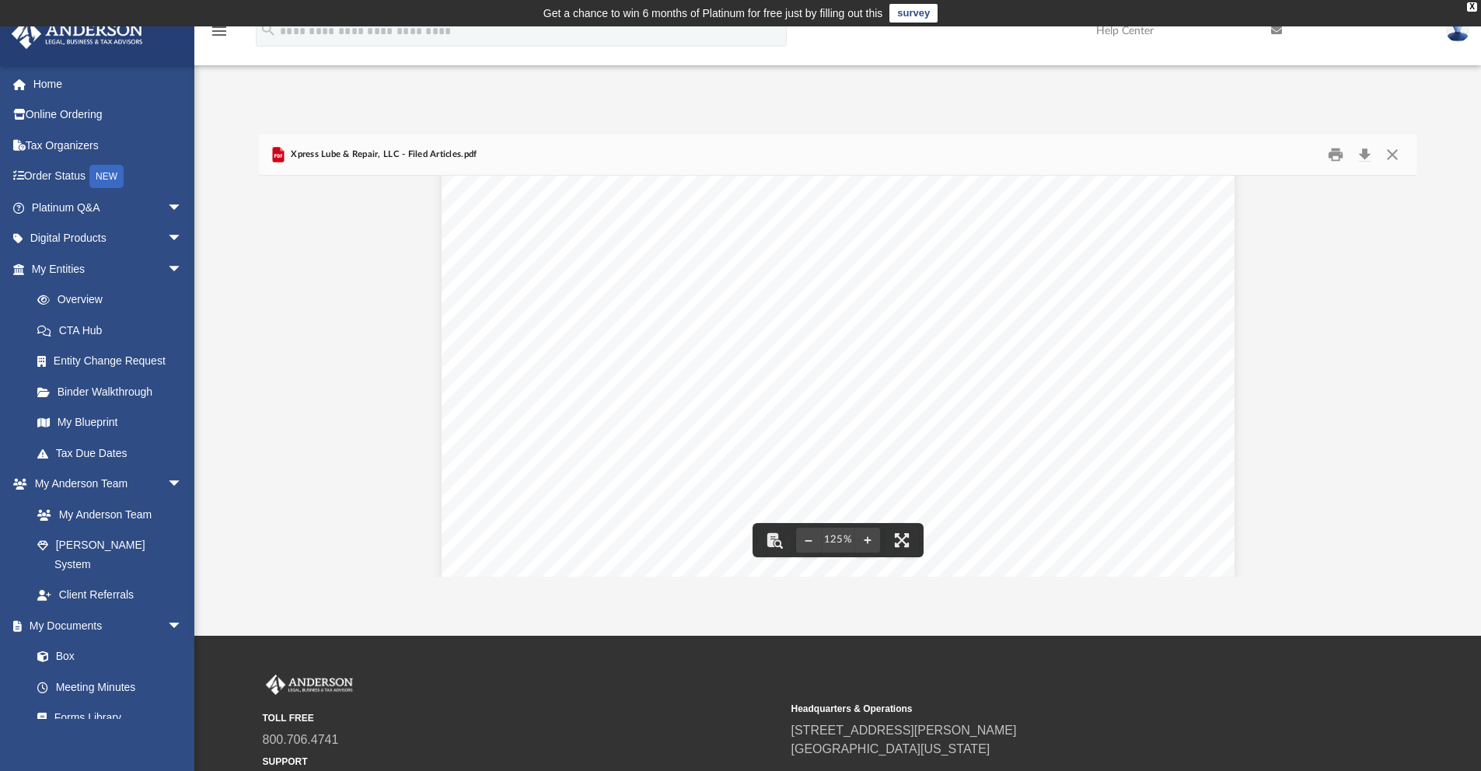
scroll to position [0, 0]
click at [1338, 157] on button "Print" at bounding box center [1335, 155] width 31 height 24
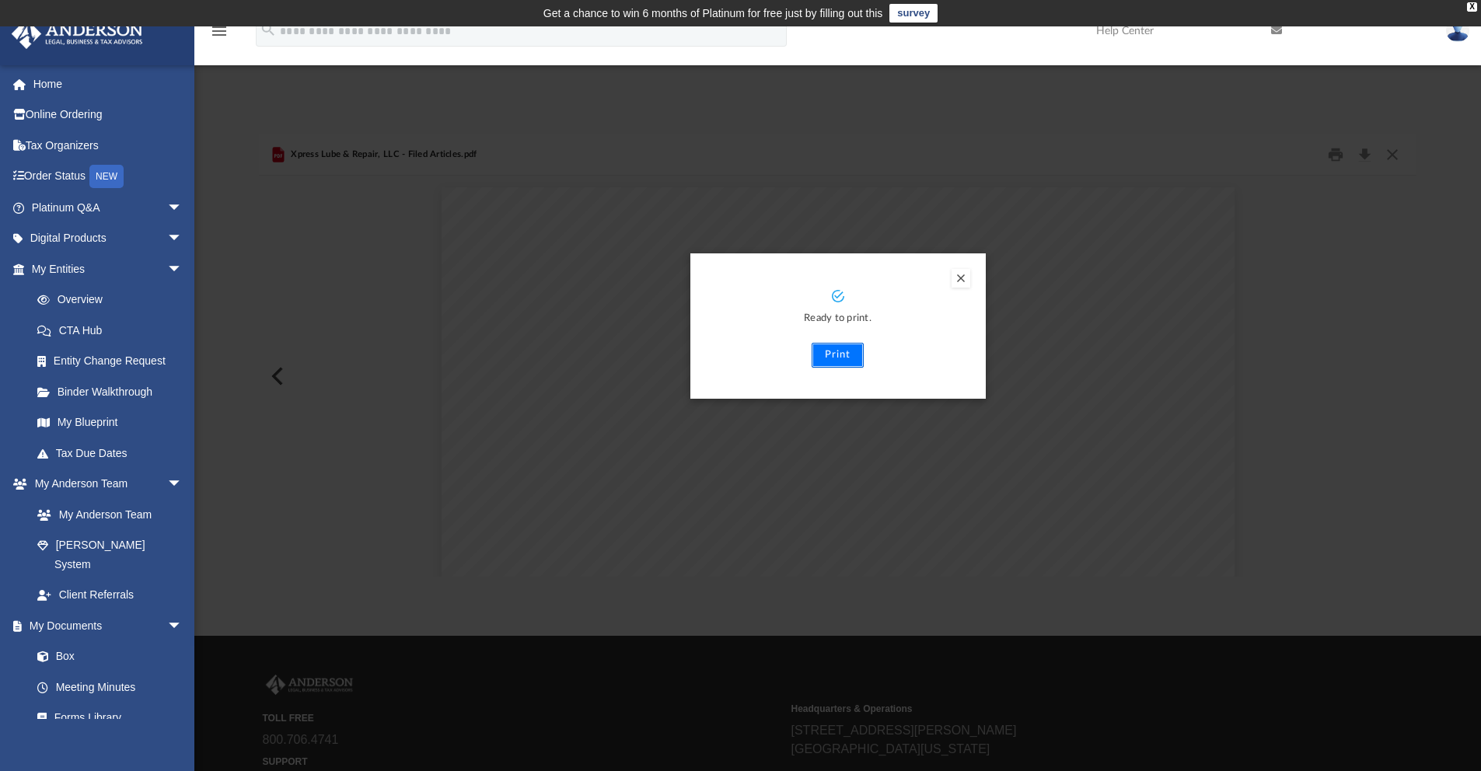
click at [850, 358] on button "Print" at bounding box center [838, 355] width 52 height 25
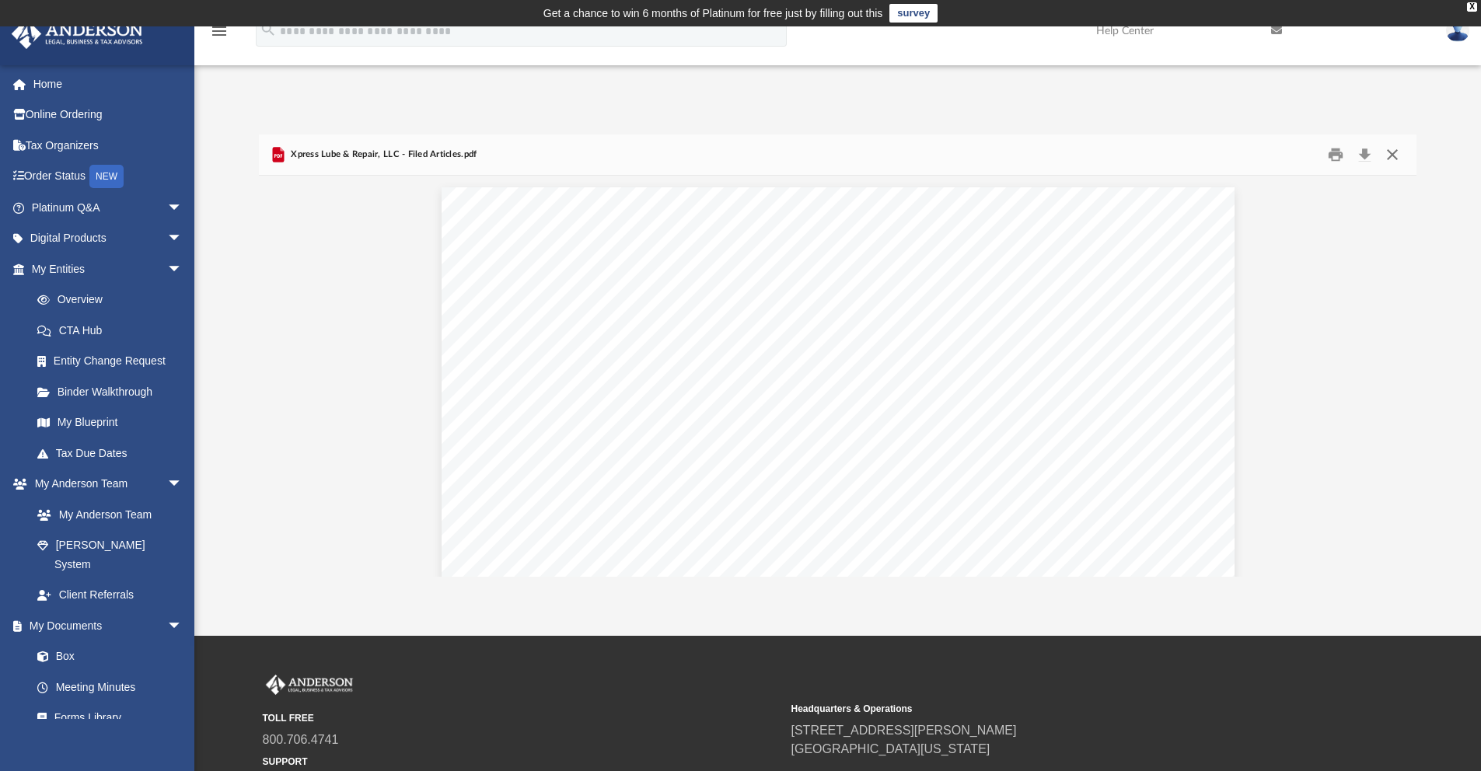
click at [1400, 150] on button "Close" at bounding box center [1393, 155] width 28 height 24
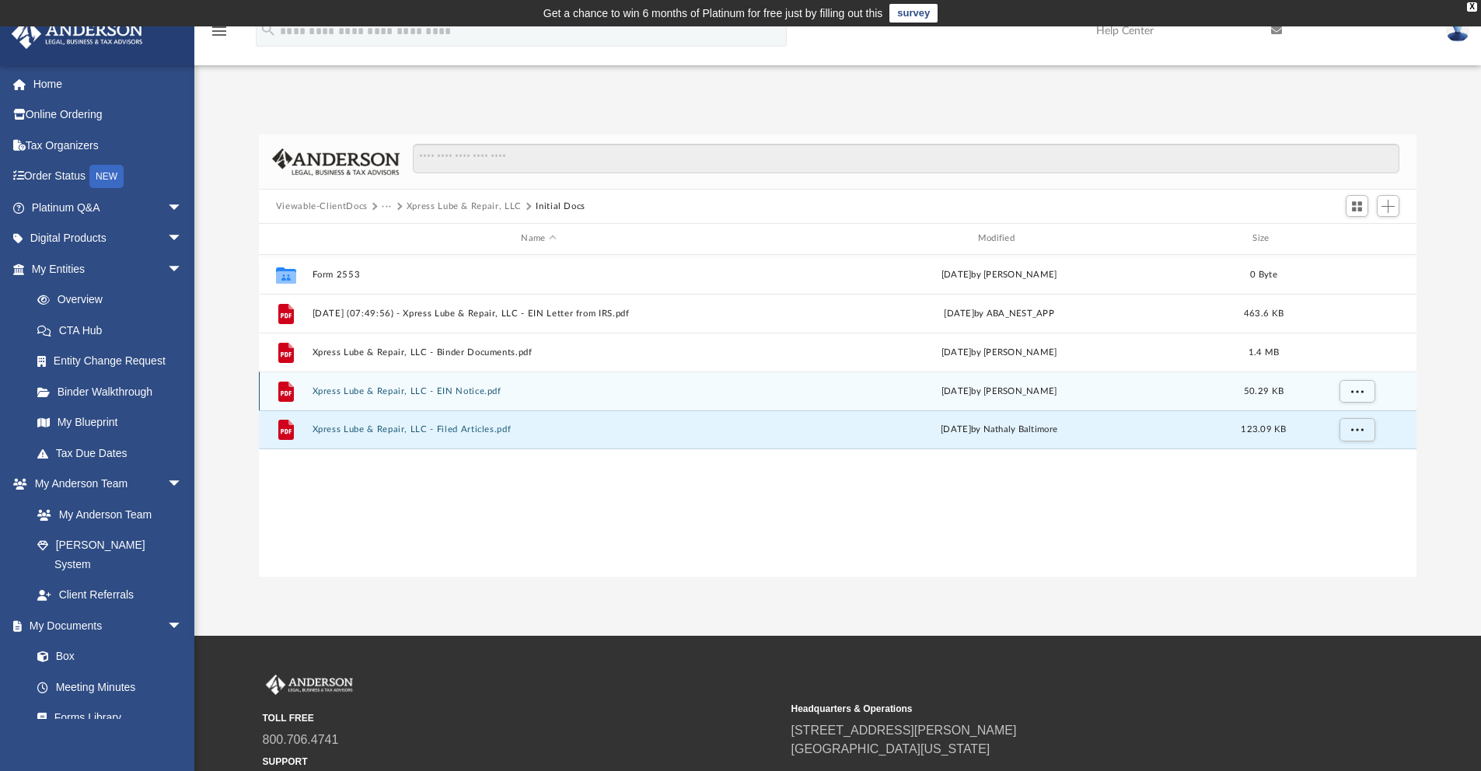
click at [461, 395] on button "Xpress Lube & Repair, LLC - EIN Notice.pdf" at bounding box center [538, 391] width 453 height 10
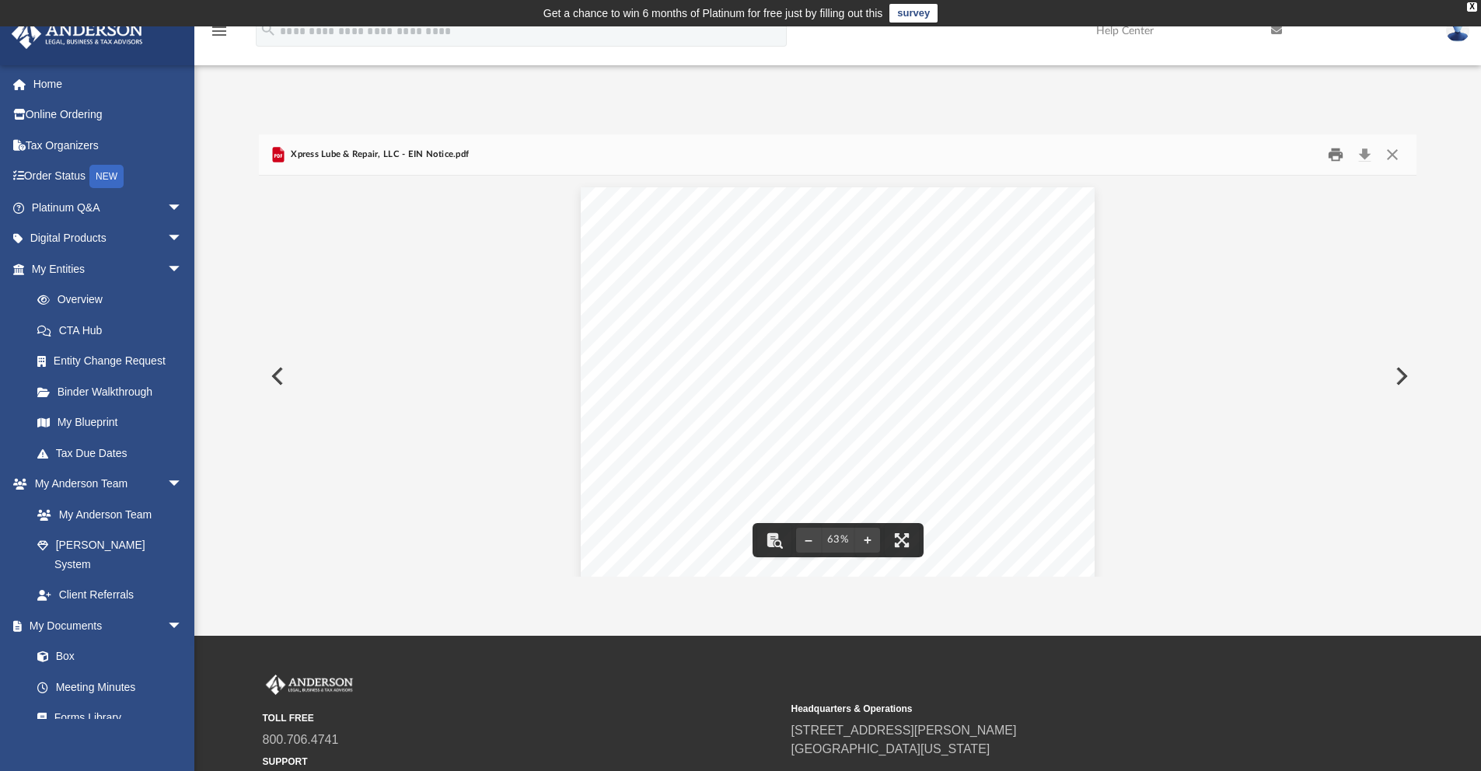
click at [1329, 154] on button "Print" at bounding box center [1335, 155] width 31 height 24
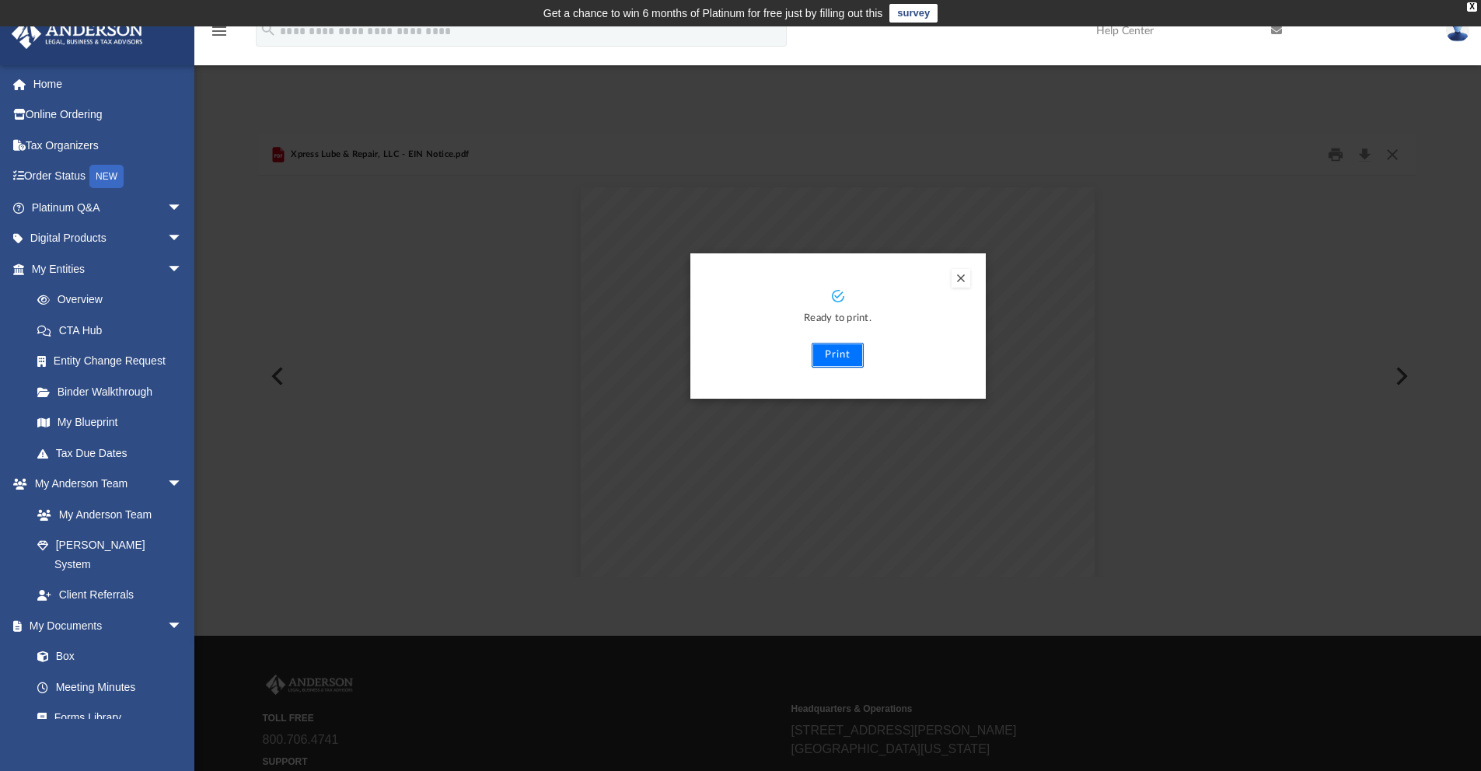
click at [835, 356] on button "Print" at bounding box center [838, 355] width 52 height 25
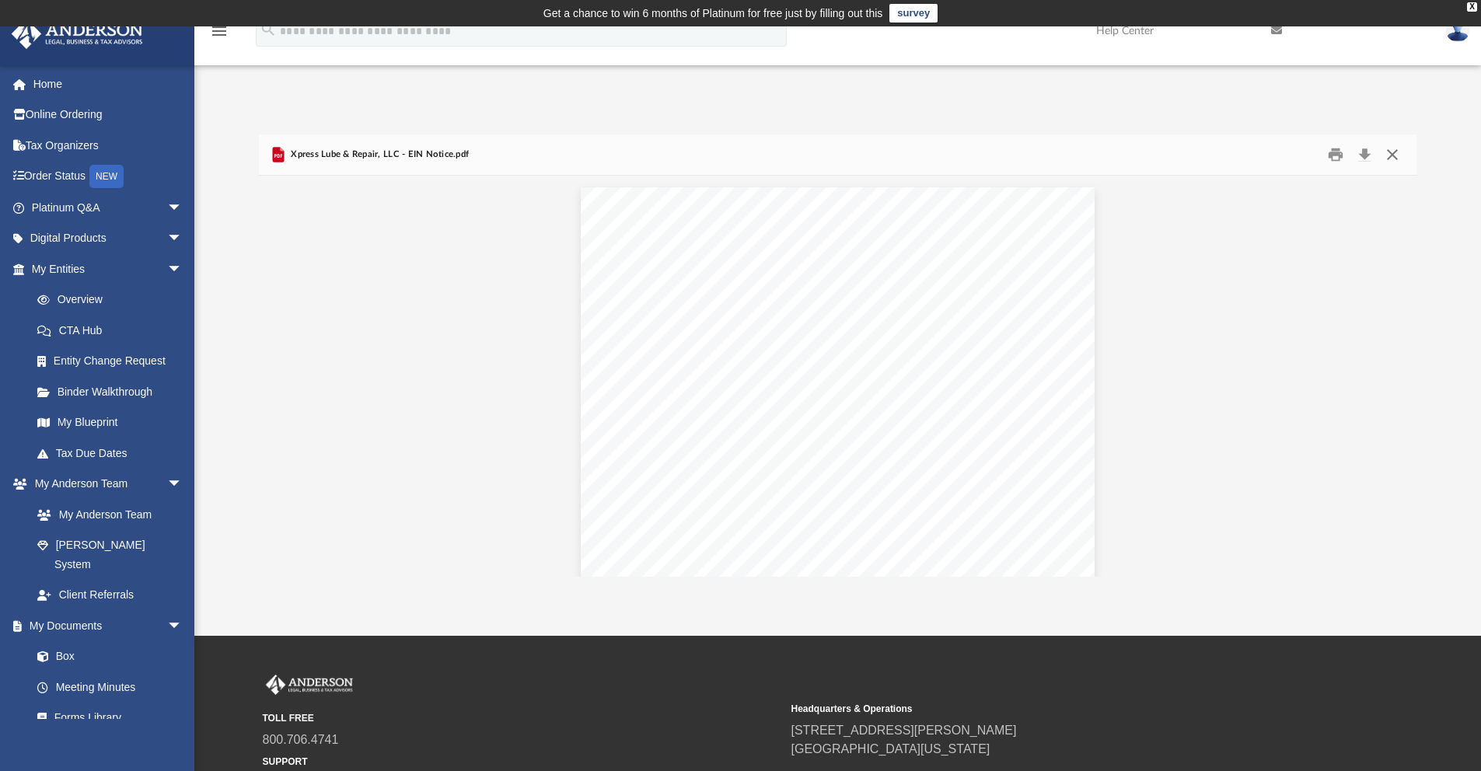
click at [1393, 156] on button "Close" at bounding box center [1393, 155] width 28 height 24
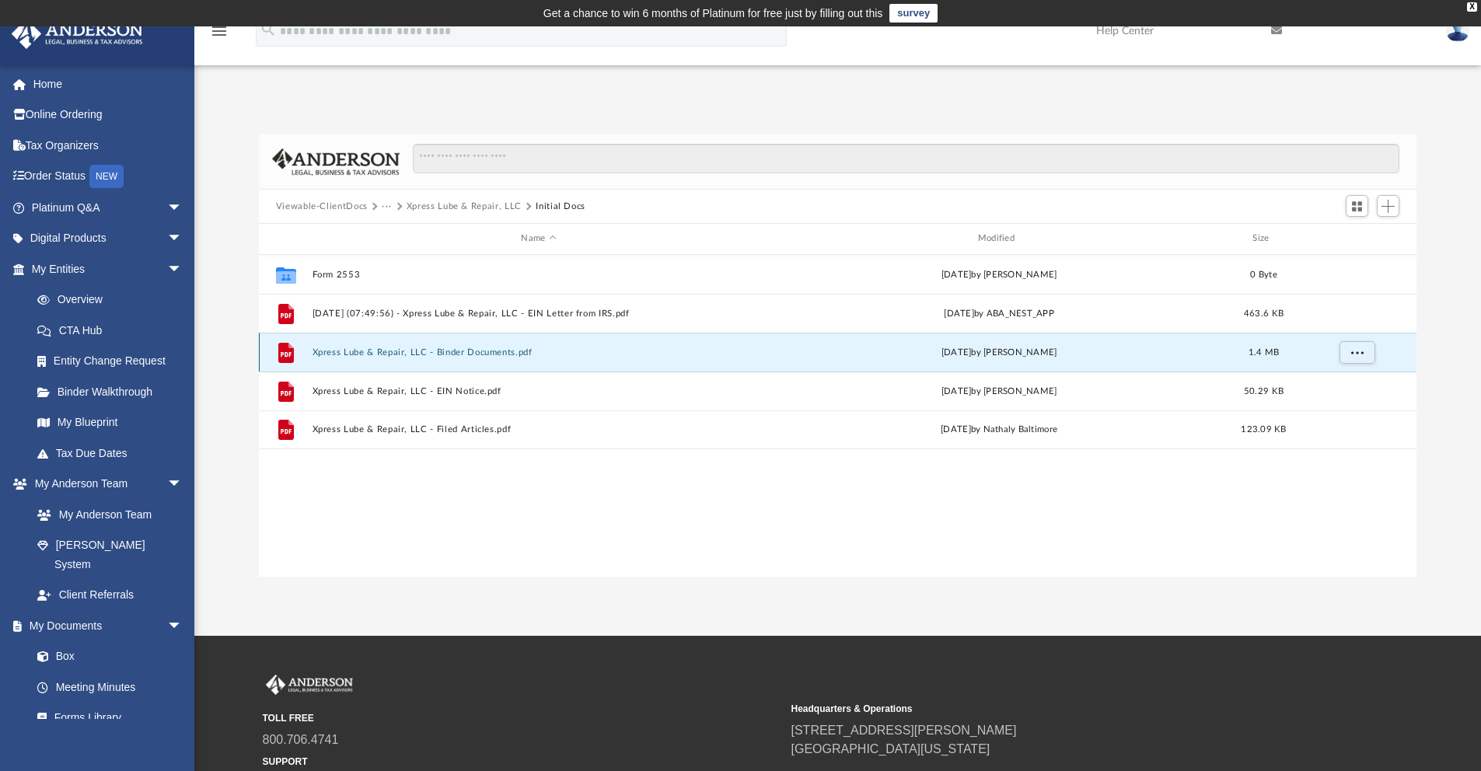
click at [492, 353] on button "Xpress Lube & Repair, LLC - Binder Documents.pdf" at bounding box center [538, 353] width 453 height 10
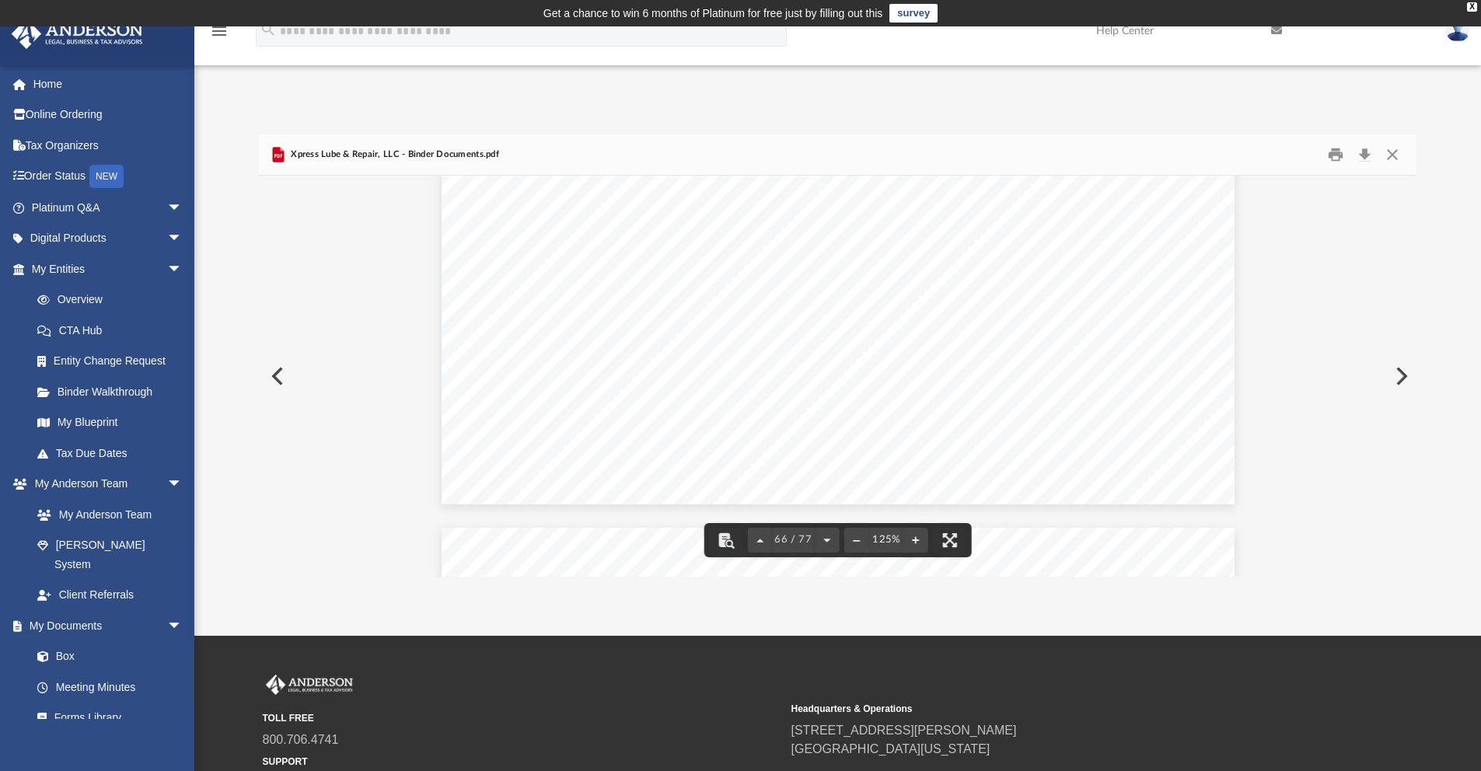
scroll to position [69119, 0]
click at [1390, 153] on button "Close" at bounding box center [1393, 155] width 28 height 24
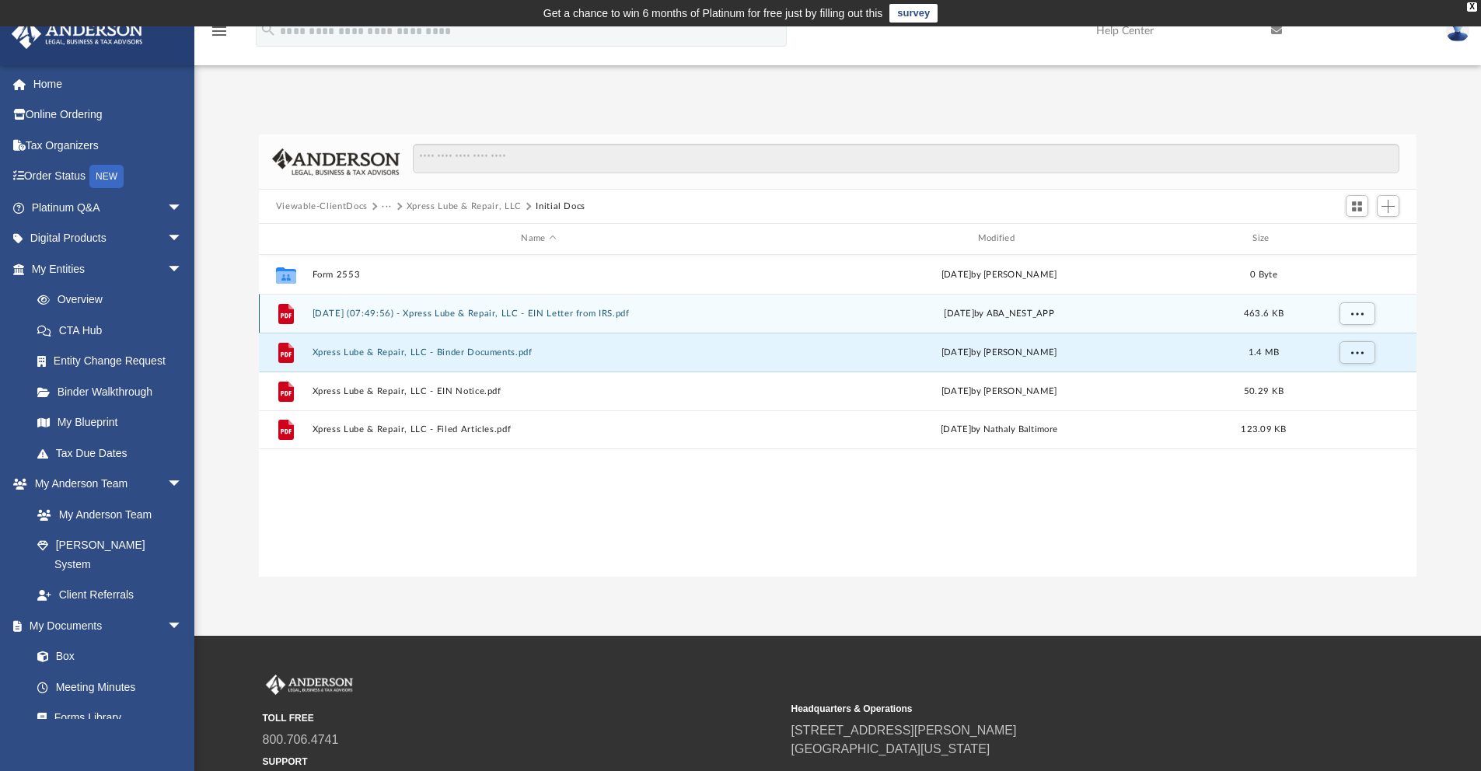
click at [501, 314] on button "[DATE] (07:49:56) - Xpress Lube & Repair, LLC - EIN Letter from IRS.pdf" at bounding box center [538, 314] width 453 height 10
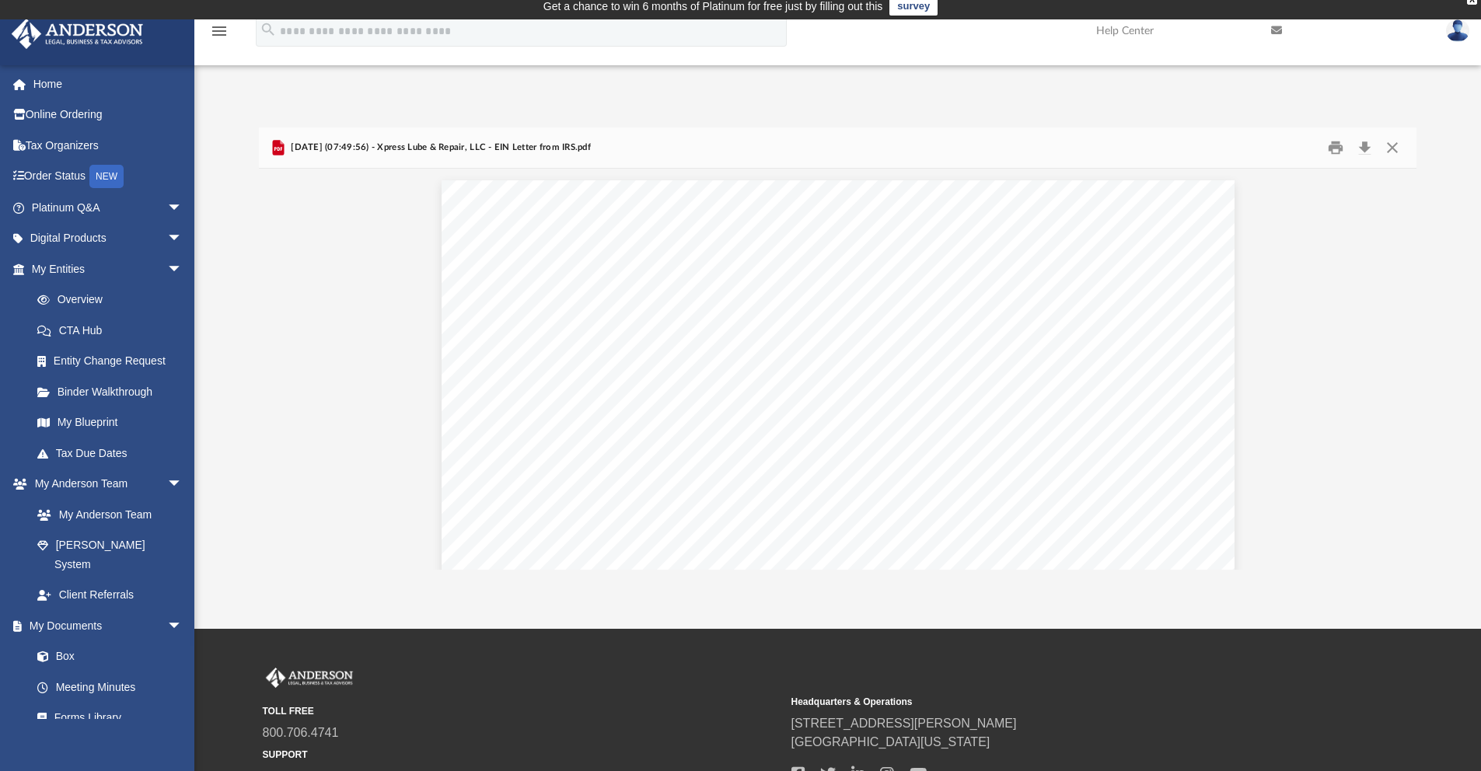
scroll to position [0, 0]
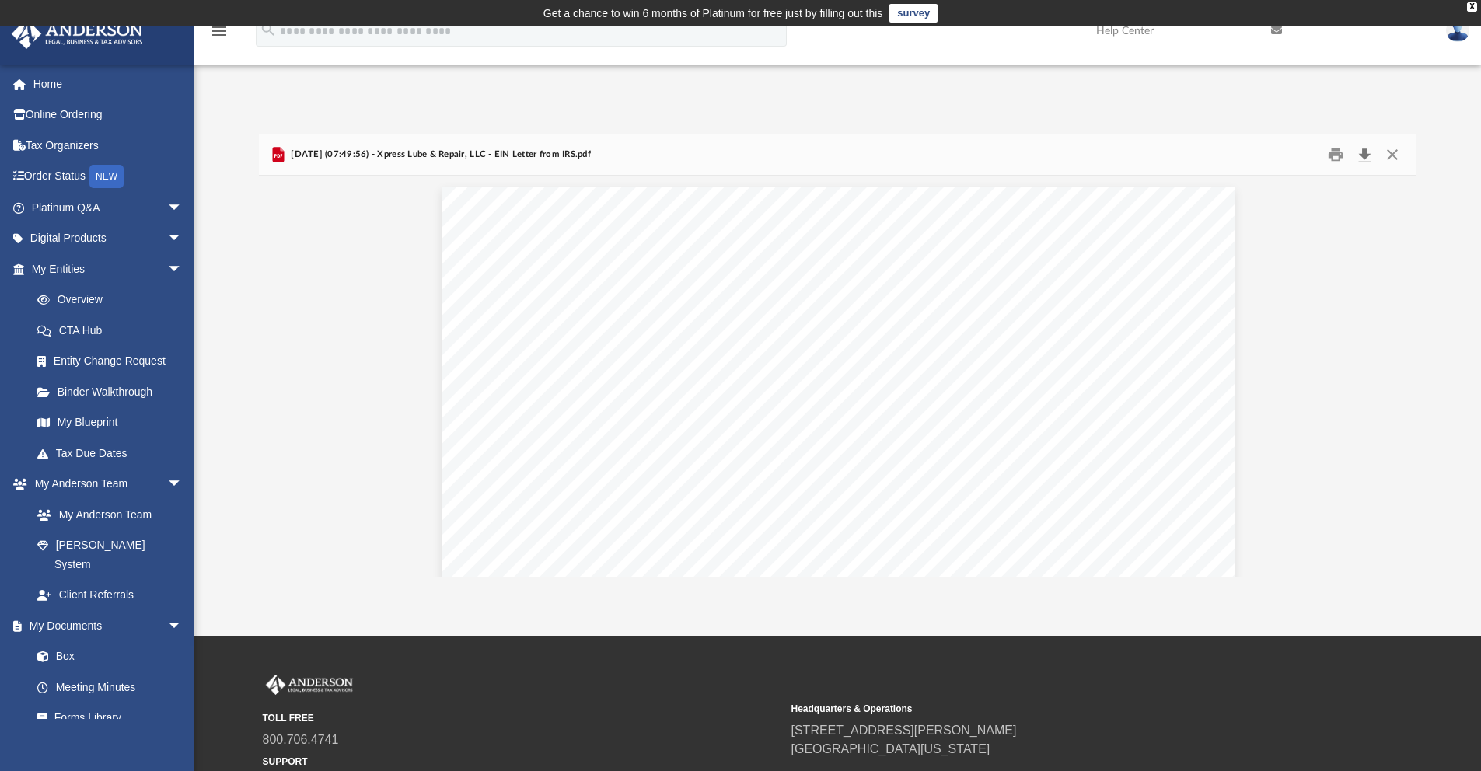
click at [1365, 159] on button "Download" at bounding box center [1365, 155] width 28 height 24
